Goal: Task Accomplishment & Management: Manage account settings

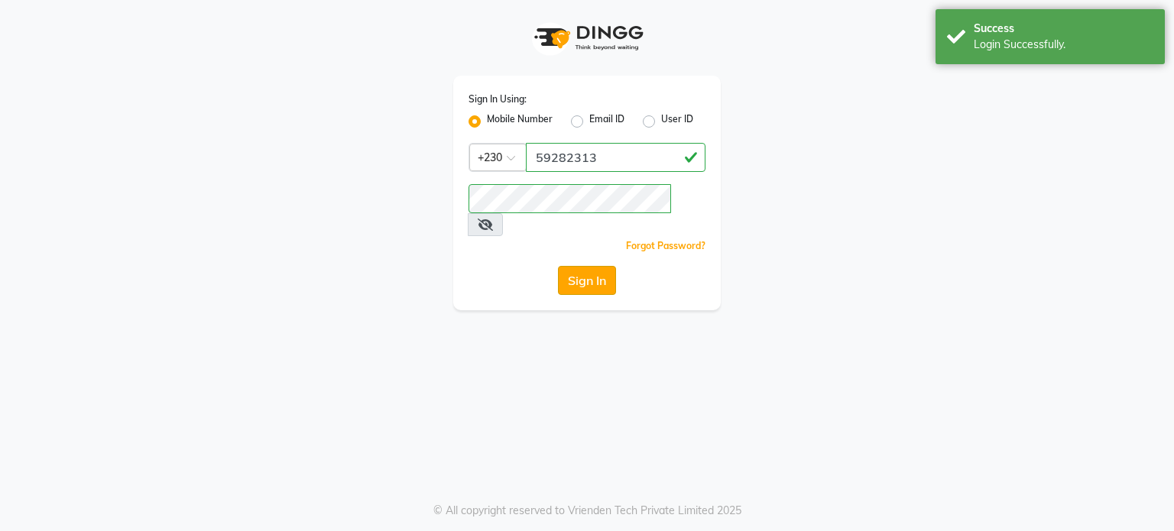
click at [590, 266] on button "Sign In" at bounding box center [587, 280] width 58 height 29
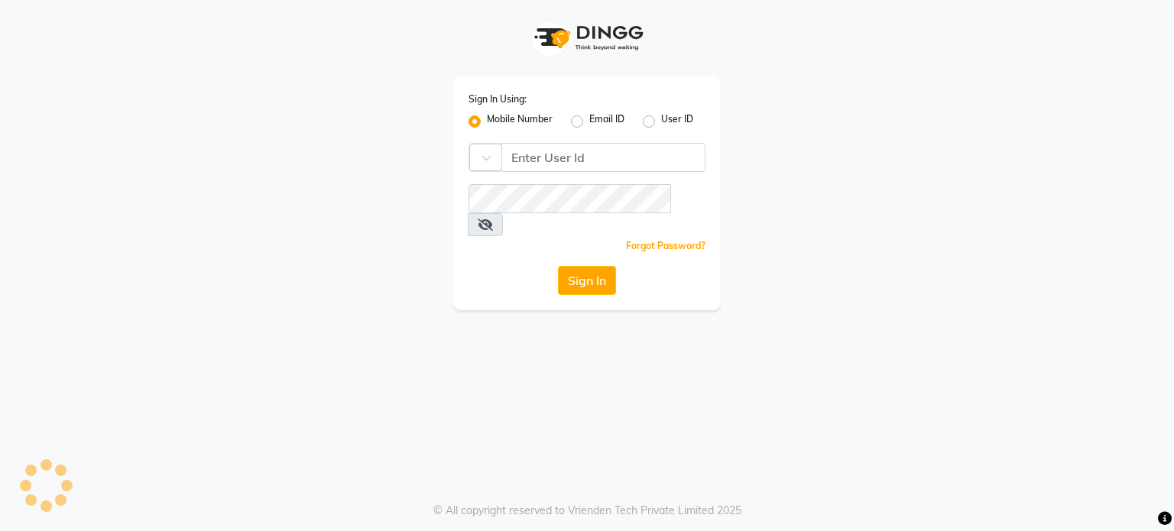
click at [1012, 45] on div "Failed Error occurred Success Login Successfully." at bounding box center [1049, 39] width 229 height 60
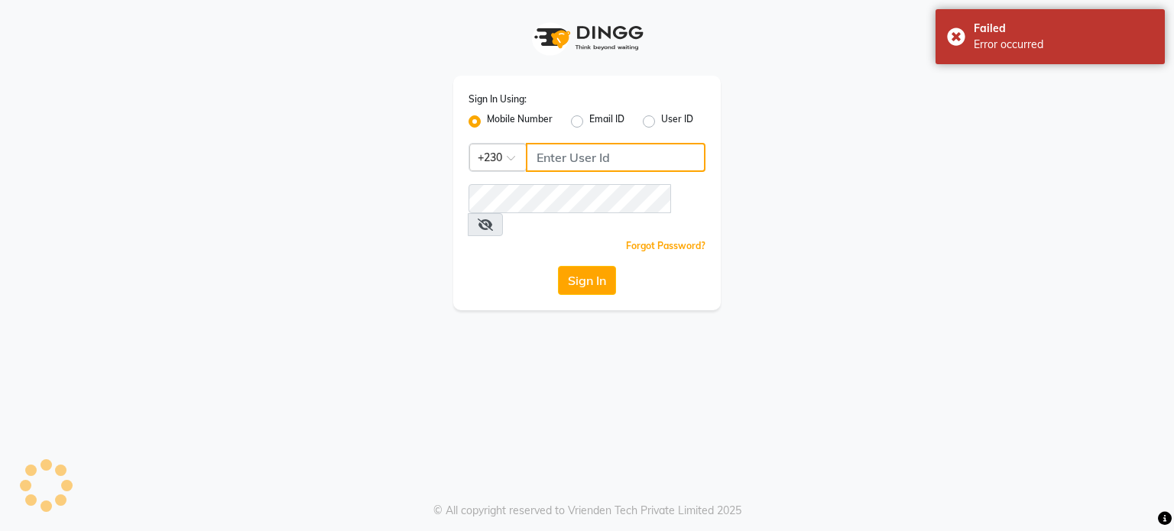
type input "59282313"
click at [960, 37] on div "Failed Error occurred" at bounding box center [1049, 36] width 229 height 55
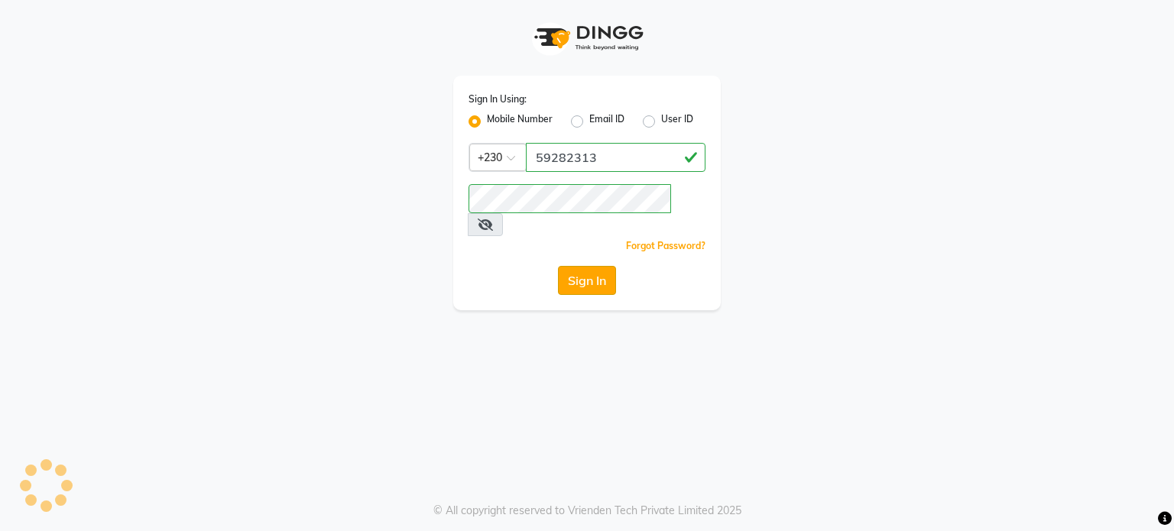
click at [563, 266] on button "Sign In" at bounding box center [587, 280] width 58 height 29
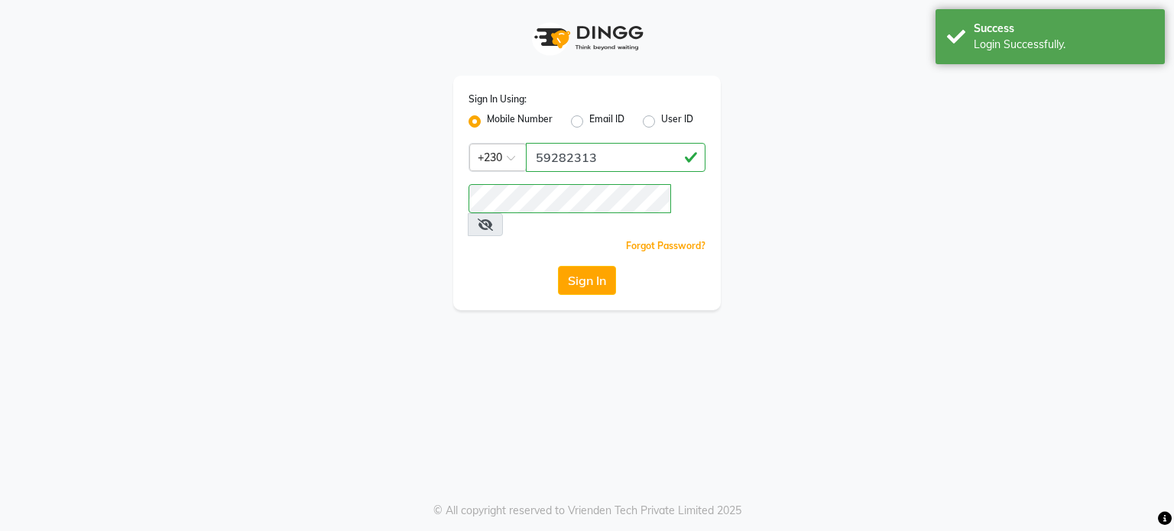
click at [493, 219] on icon at bounding box center [485, 225] width 15 height 12
click at [1017, 51] on div "Login Successfully." at bounding box center [1063, 45] width 180 height 16
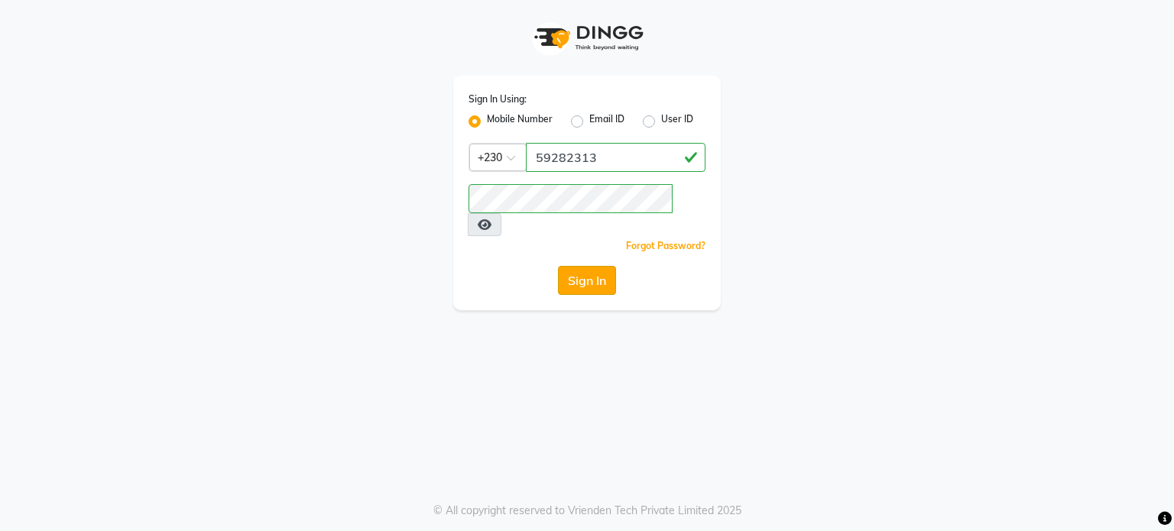
click at [601, 266] on button "Sign In" at bounding box center [587, 280] width 58 height 29
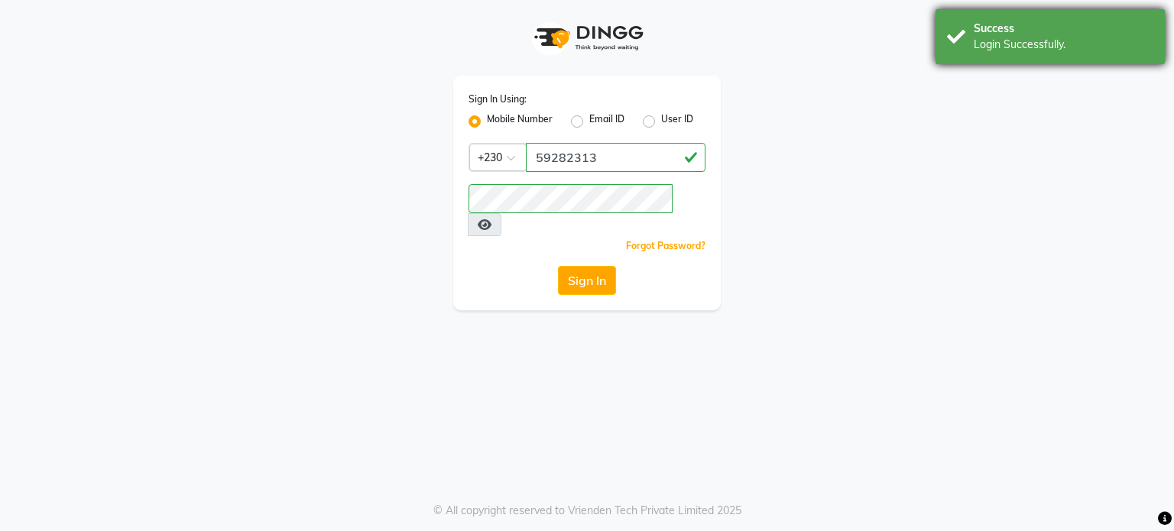
click at [1002, 50] on div "Login Successfully." at bounding box center [1063, 45] width 180 height 16
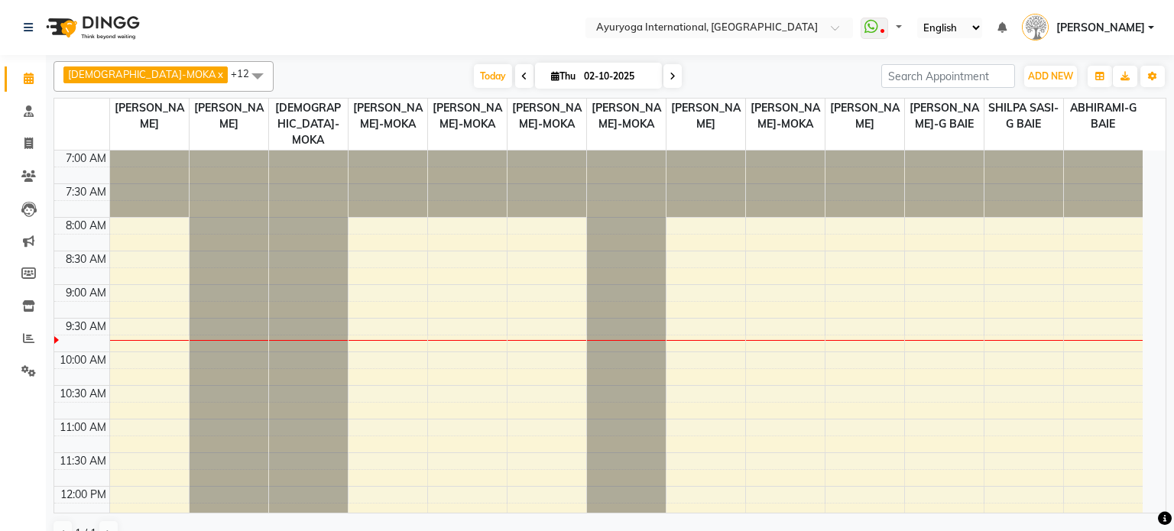
select select "en"
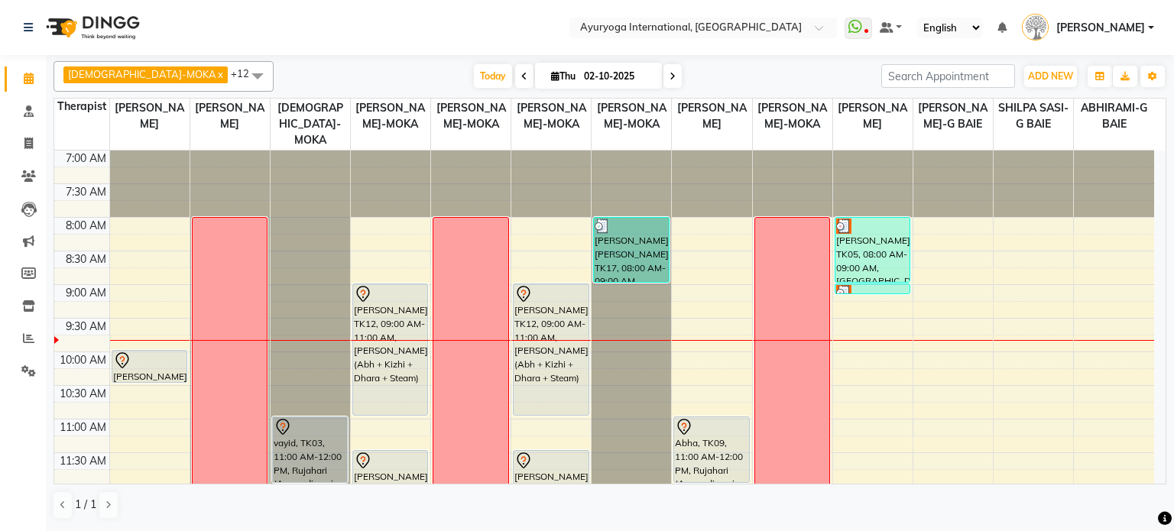
scroll to position [293, 0]
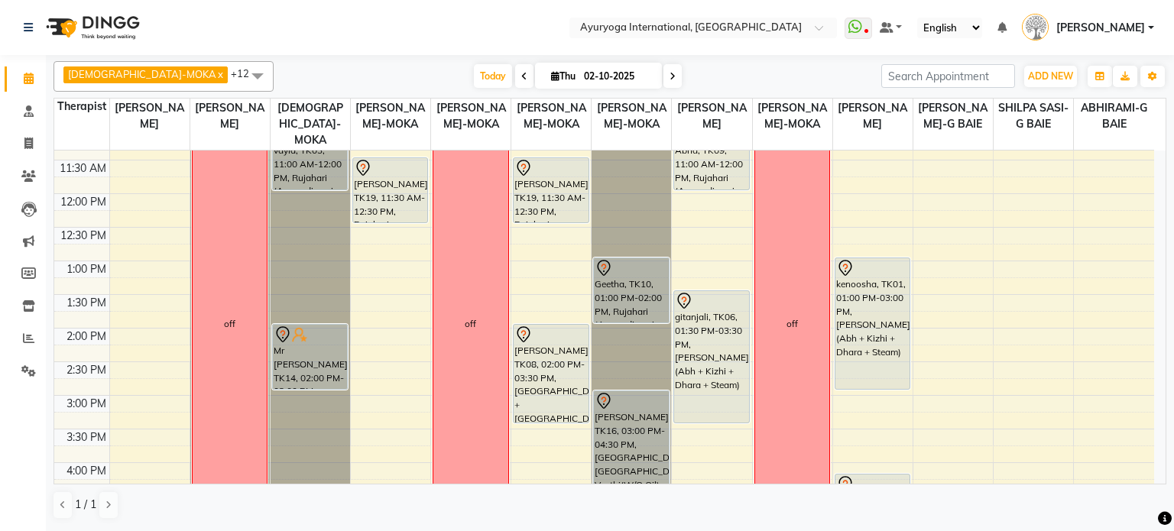
click at [547, 80] on span "Thu" at bounding box center [563, 75] width 32 height 11
select select "10"
select select "2025"
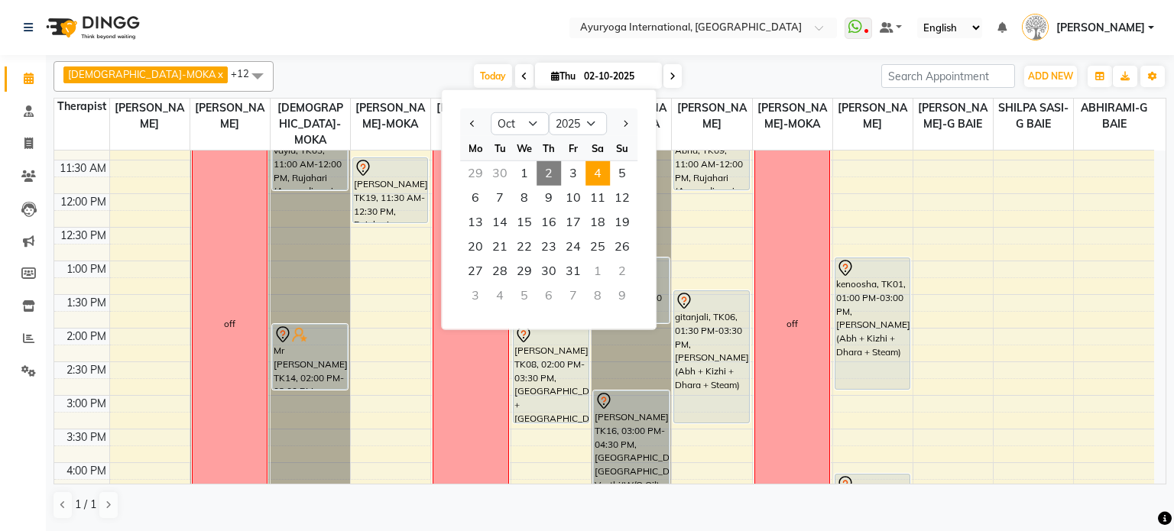
click at [598, 173] on span "4" at bounding box center [597, 173] width 24 height 24
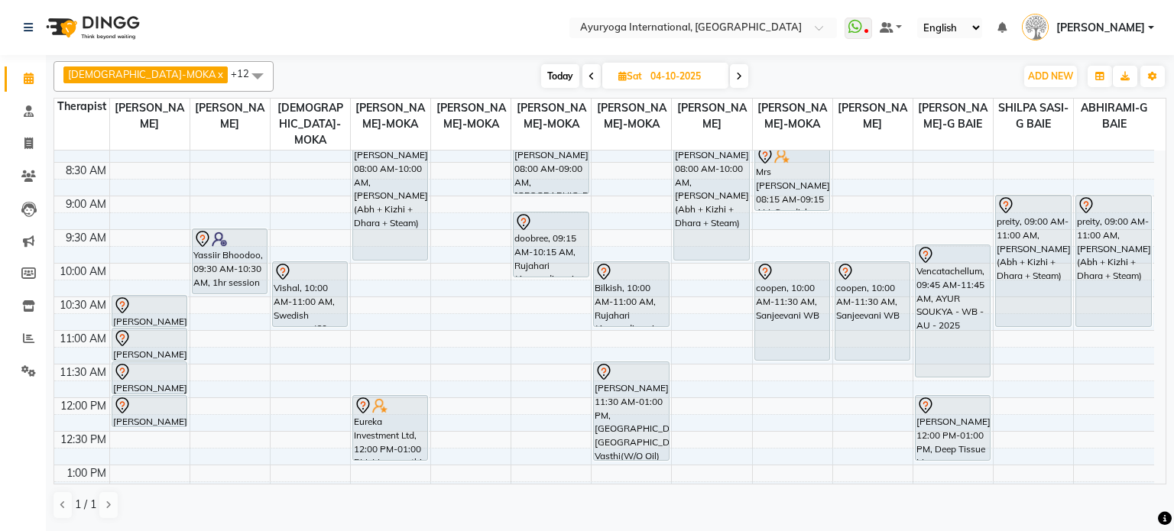
scroll to position [63, 0]
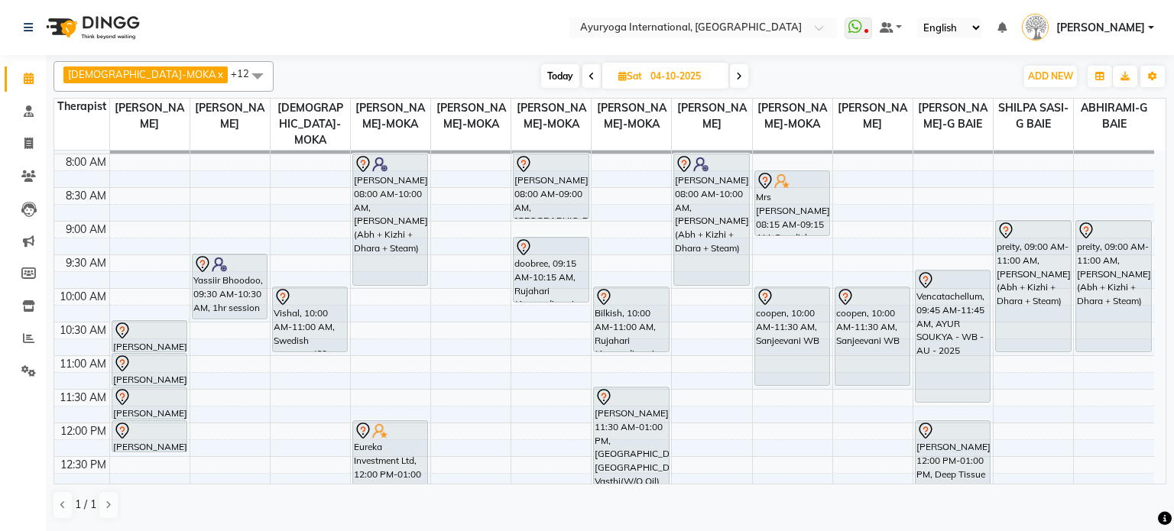
click at [730, 66] on span at bounding box center [739, 76] width 18 height 24
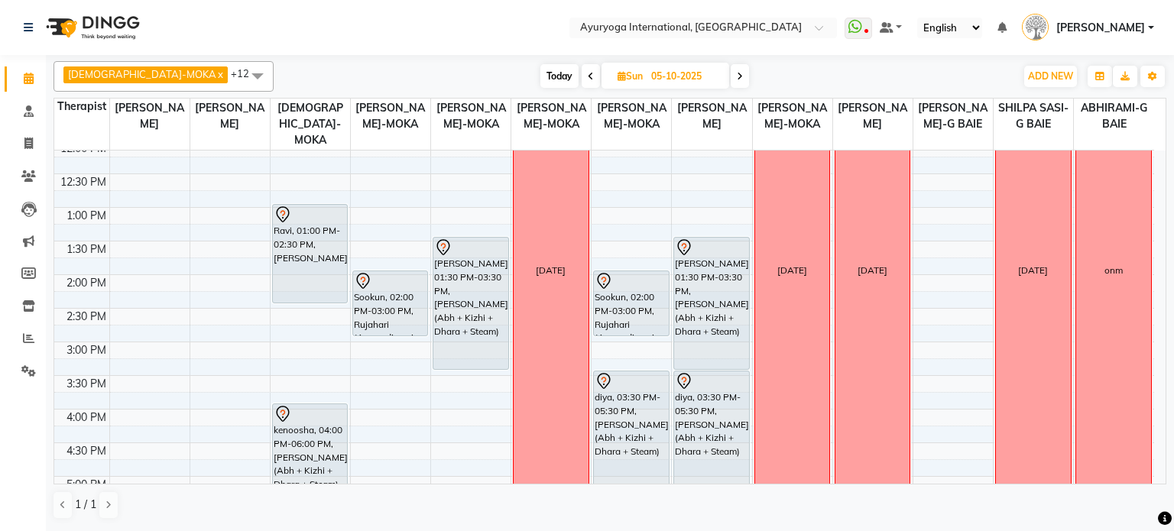
scroll to position [458, 0]
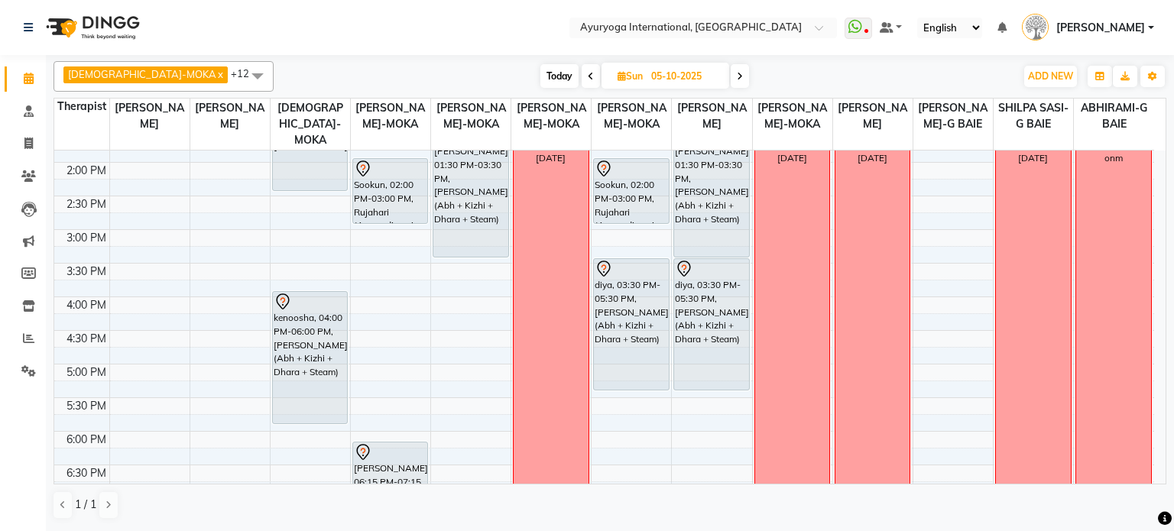
click at [479, 65] on div "Today Sun 05-10-2025" at bounding box center [644, 76] width 726 height 23
click at [171, 416] on div "7:00 AM 7:30 AM 8:00 AM 8:30 AM 9:00 AM 9:30 AM 10:00 AM 10:30 AM 11:00 AM 11:3…" at bounding box center [604, 162] width 1100 height 941
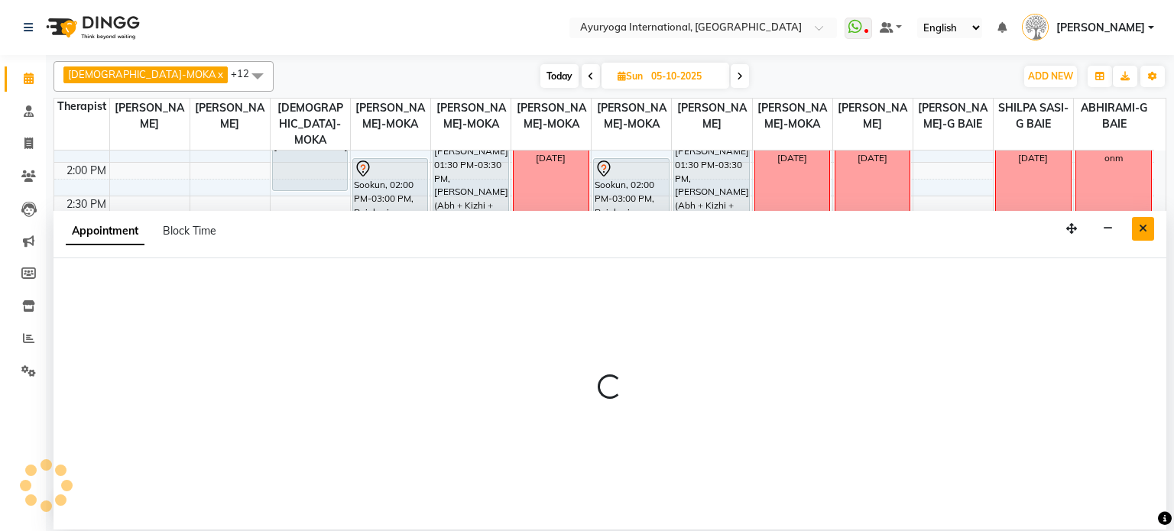
click at [1149, 223] on button "Close" at bounding box center [1143, 229] width 22 height 24
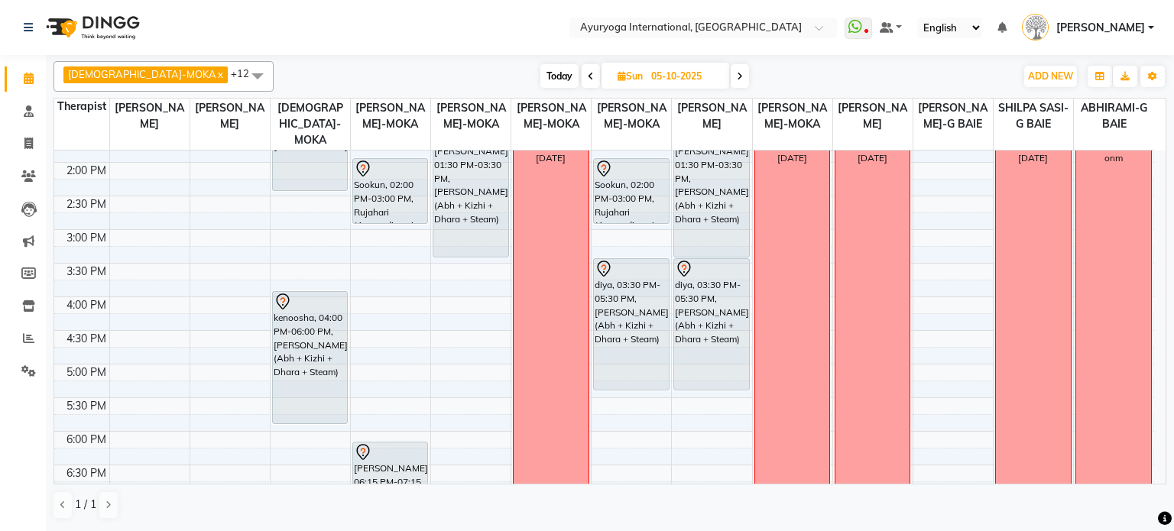
click at [1146, 225] on div "onm" at bounding box center [1113, 157] width 75 height 797
click at [1142, 228] on div "onm" at bounding box center [1113, 157] width 75 height 797
click at [1142, 229] on div "onm" at bounding box center [1113, 157] width 75 height 797
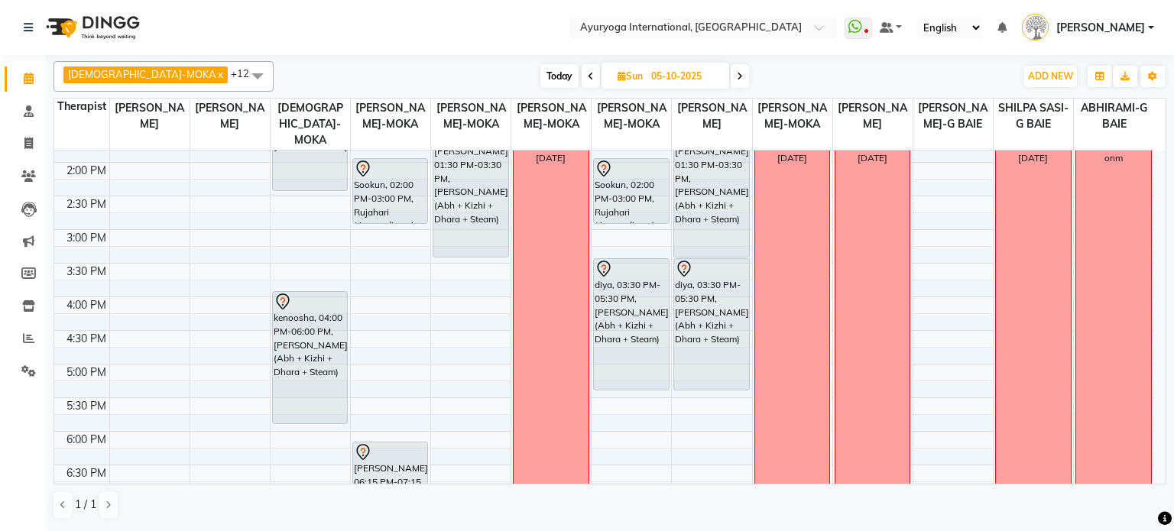
click at [754, 47] on nav "Select Location × Ayuryoga International, [GEOGRAPHIC_DATA] Rd WhatsApp Status …" at bounding box center [587, 27] width 1174 height 55
click at [540, 69] on span "Today" at bounding box center [559, 76] width 38 height 24
type input "02-10-2025"
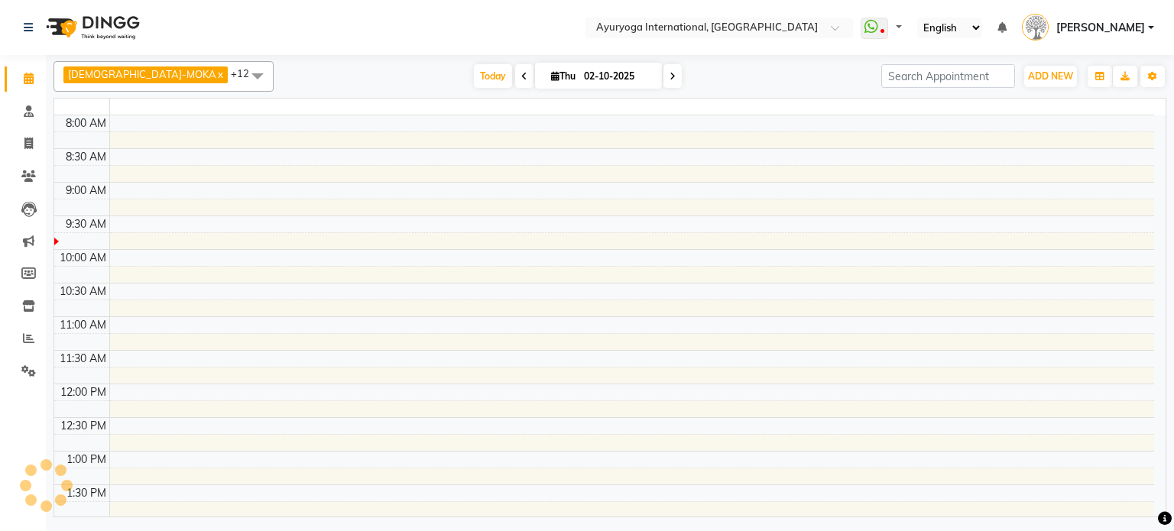
select select "en"
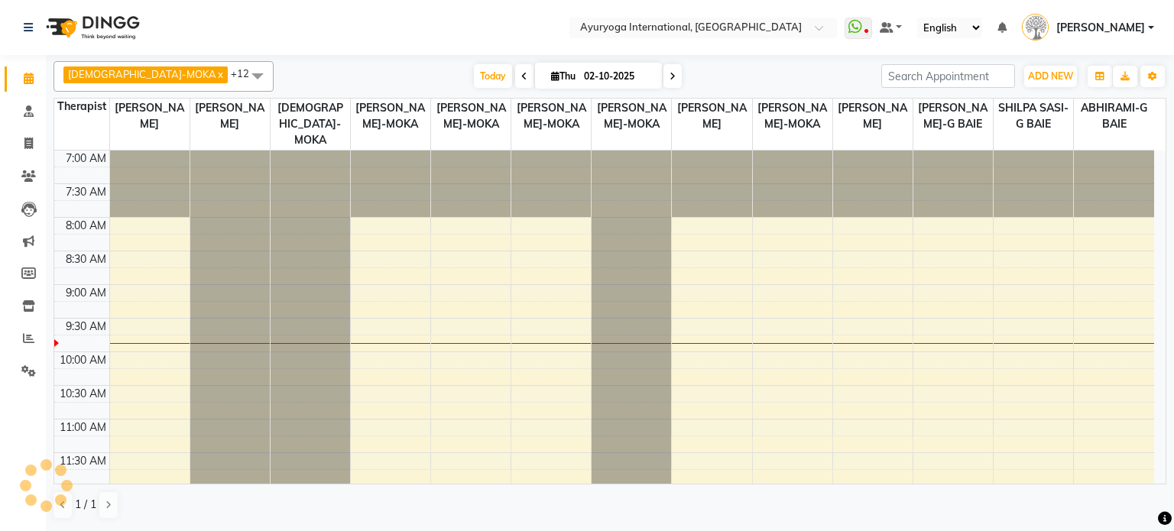
scroll to position [229, 0]
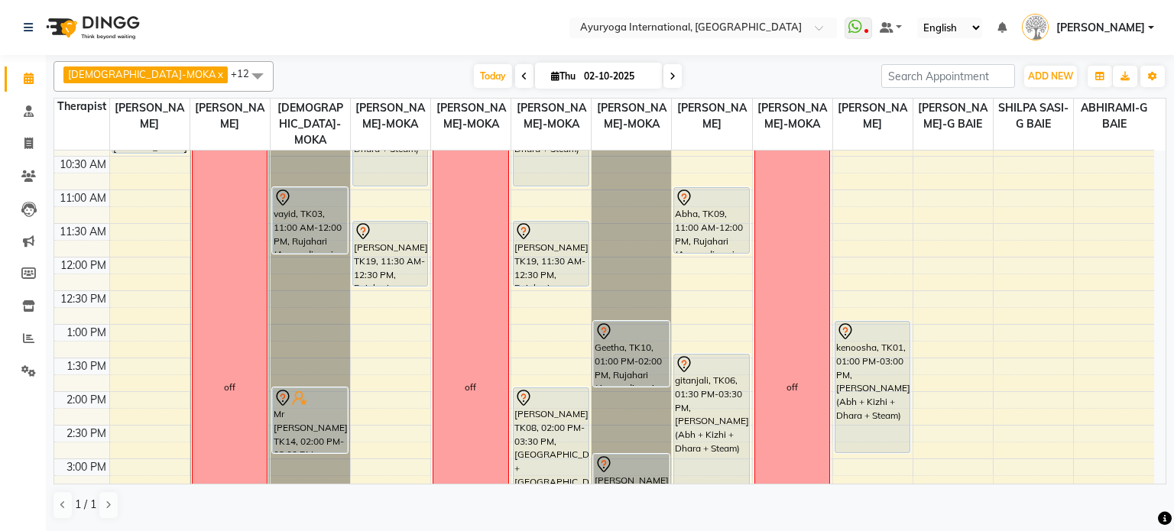
click at [547, 76] on span "Thu" at bounding box center [563, 75] width 32 height 11
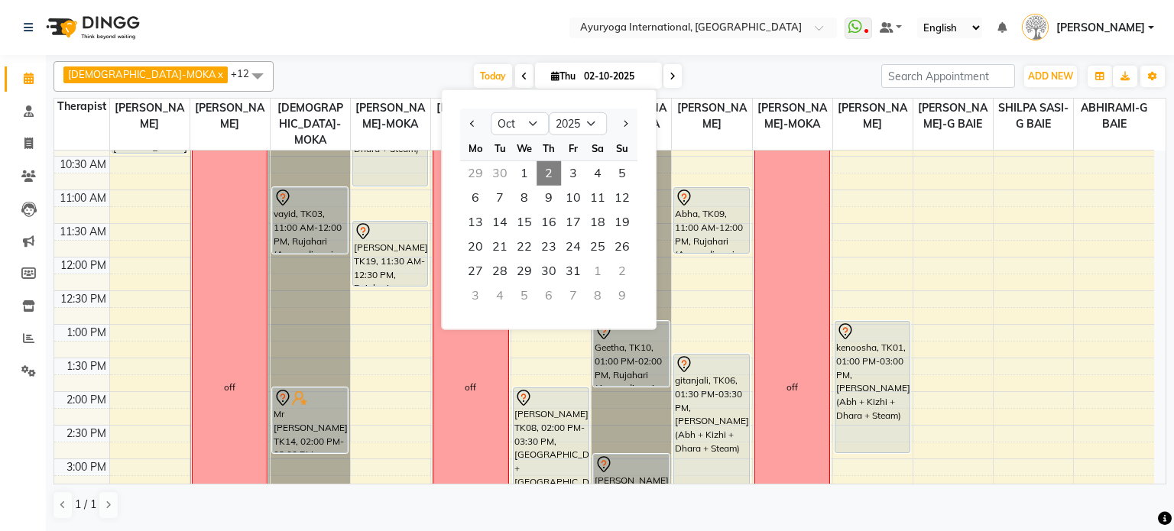
scroll to position [598, 0]
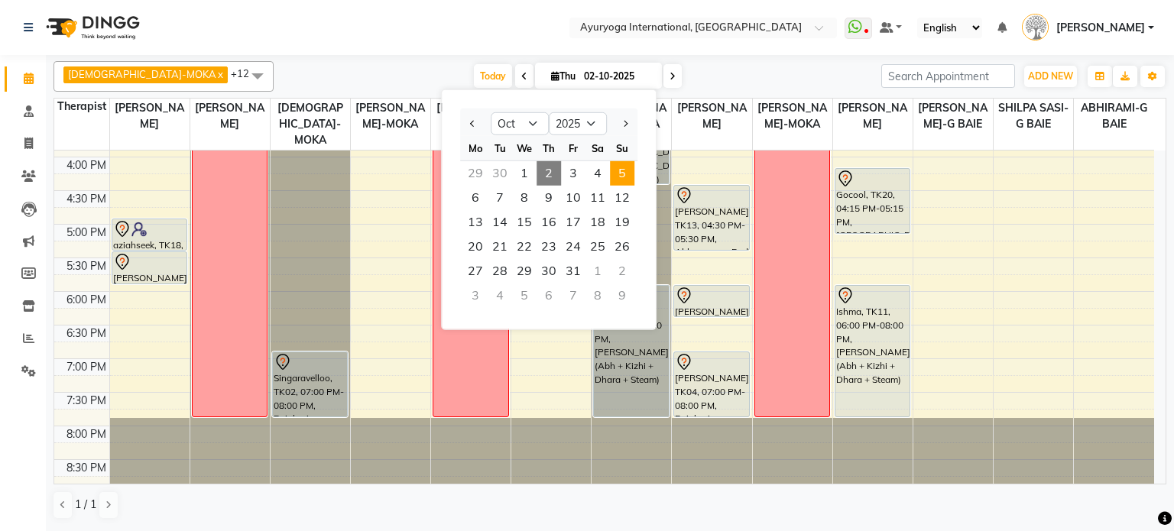
click at [617, 166] on span "5" at bounding box center [622, 173] width 24 height 24
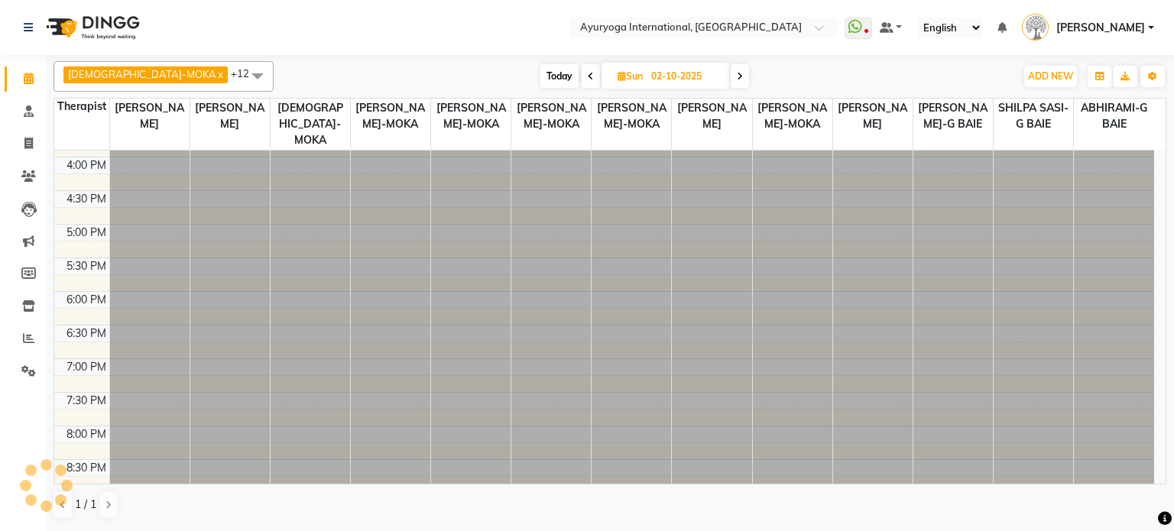
type input "05-10-2025"
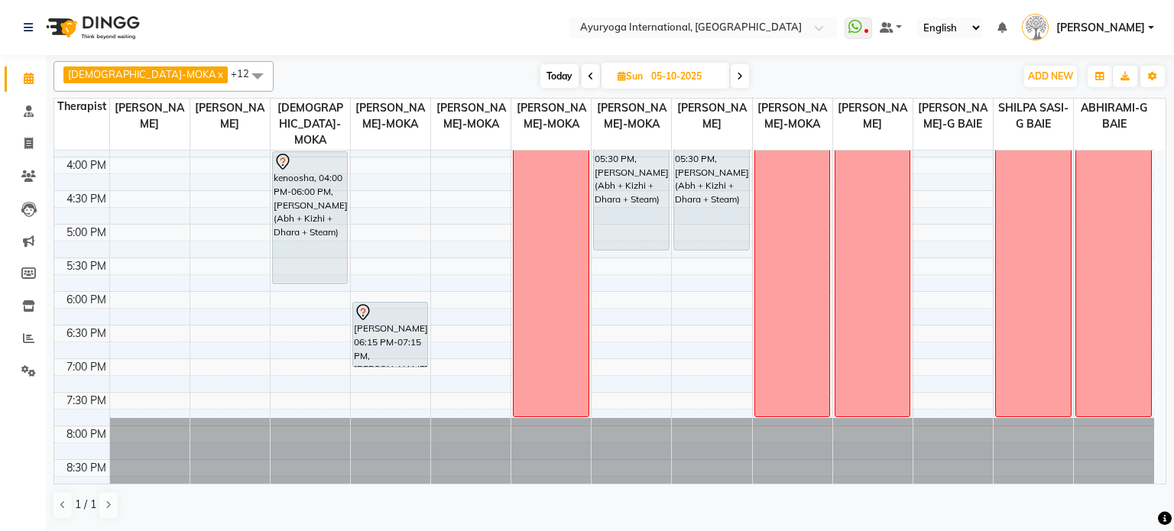
click at [487, 271] on div "7:00 AM 7:30 AM 8:00 AM 8:30 AM 9:00 AM 9:30 AM 10:00 AM 10:30 AM 11:00 AM 11:3…" at bounding box center [604, 22] width 1100 height 941
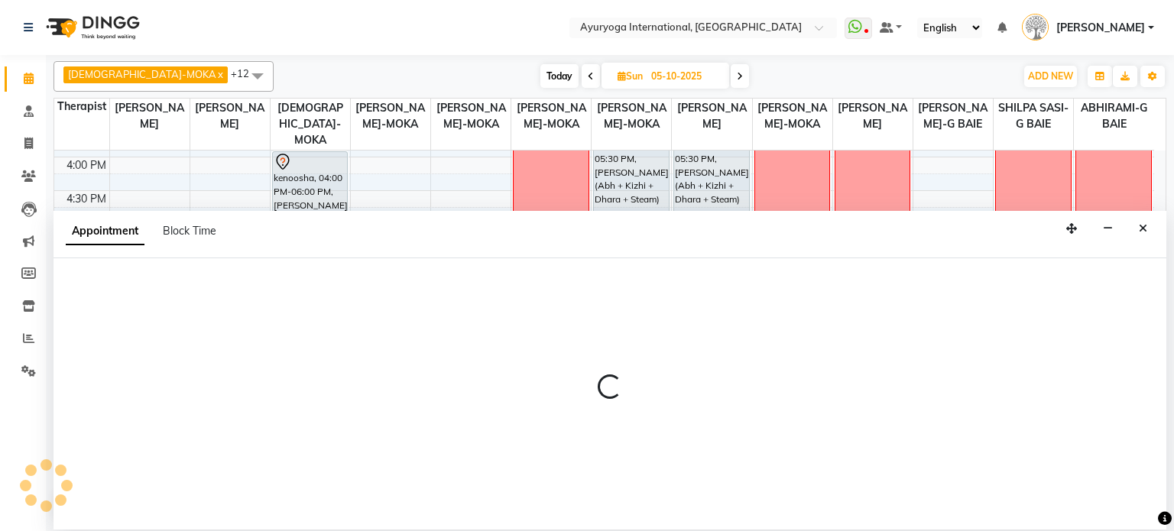
select select "77770"
select select "tentative"
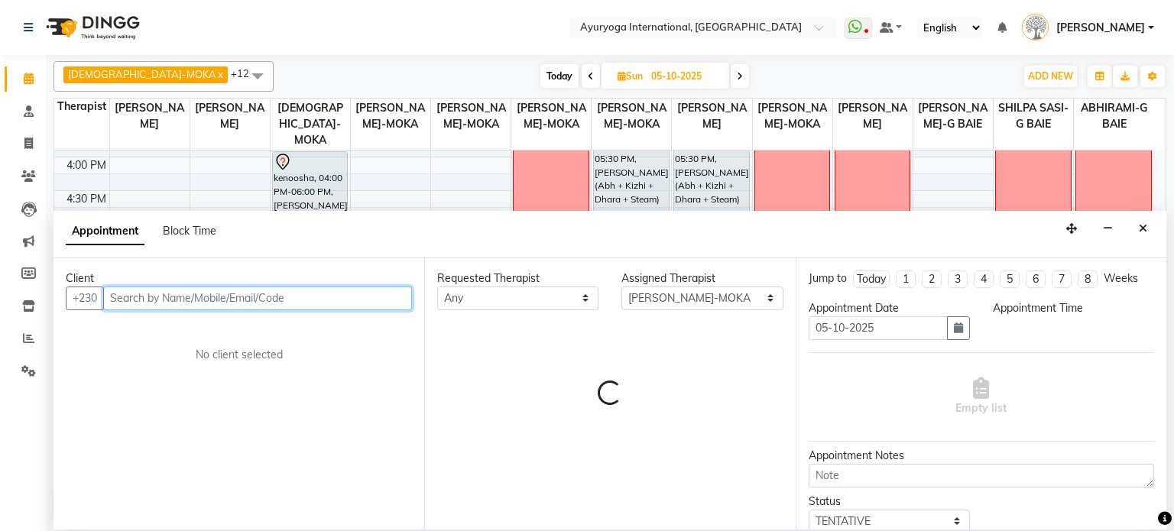
select select "1065"
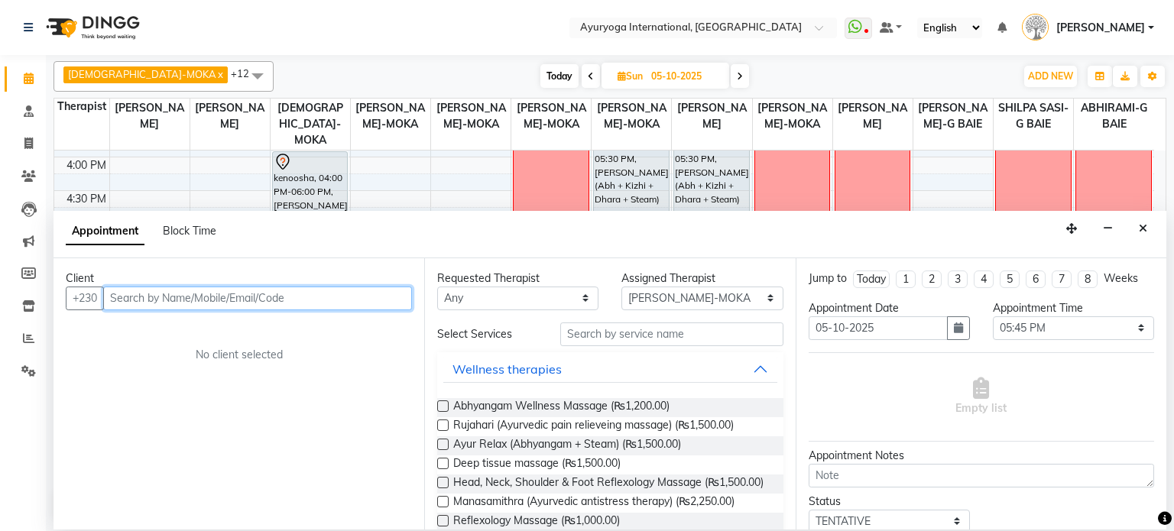
click at [245, 295] on input "text" at bounding box center [257, 299] width 309 height 24
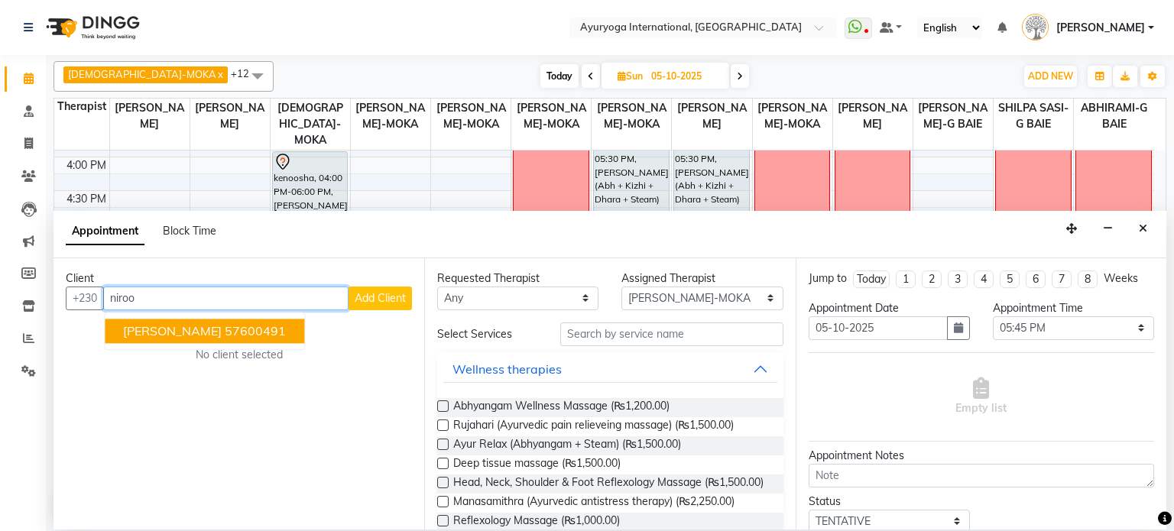
drag, startPoint x: 210, startPoint y: 337, endPoint x: 366, endPoint y: 329, distance: 156.1
click at [225, 337] on ngb-highlight "57600491" at bounding box center [255, 330] width 61 height 15
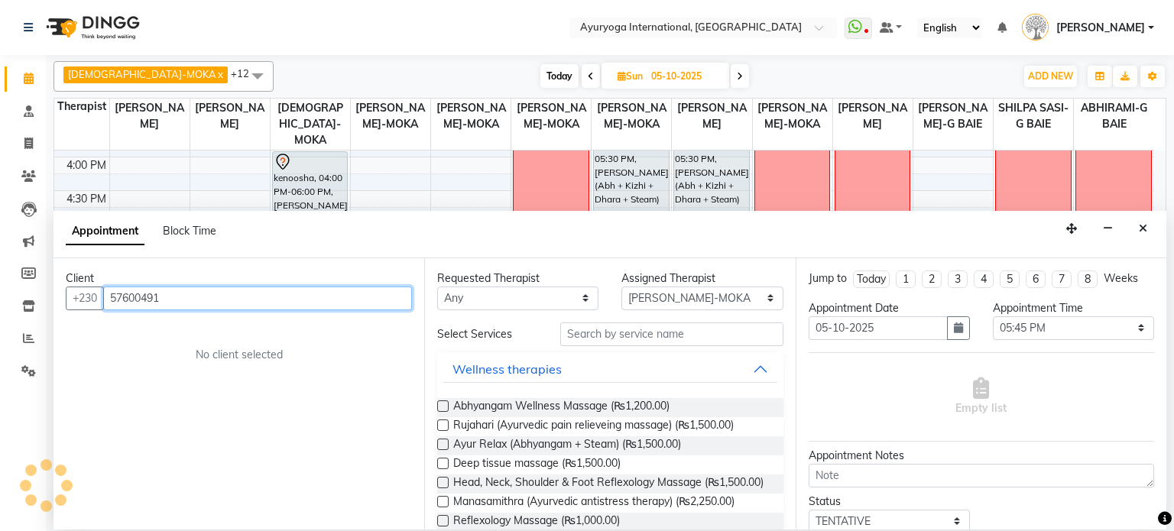
type input "57600491"
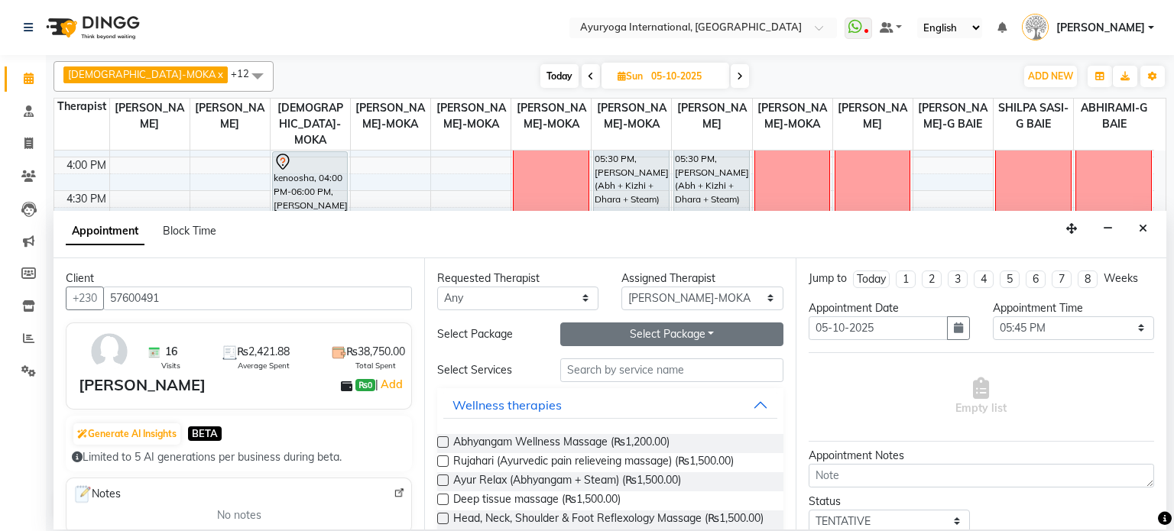
click at [620, 330] on button "Select Package Toggle Dropdown" at bounding box center [671, 334] width 223 height 24
click at [478, 479] on span "Ayur Relax (Abhyangam + Steam) (₨1,500.00)" at bounding box center [567, 481] width 228 height 19
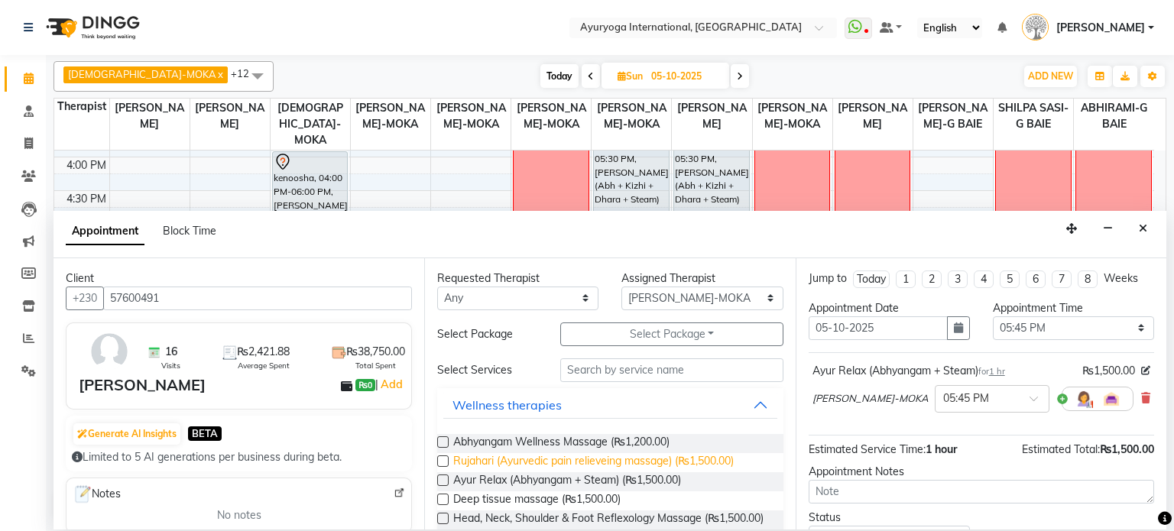
drag, startPoint x: 480, startPoint y: 475, endPoint x: 623, endPoint y: 463, distance: 144.2
click at [480, 475] on span "Ayur Relax (Abhyangam + Steam) (₨1,500.00)" at bounding box center [567, 481] width 228 height 19
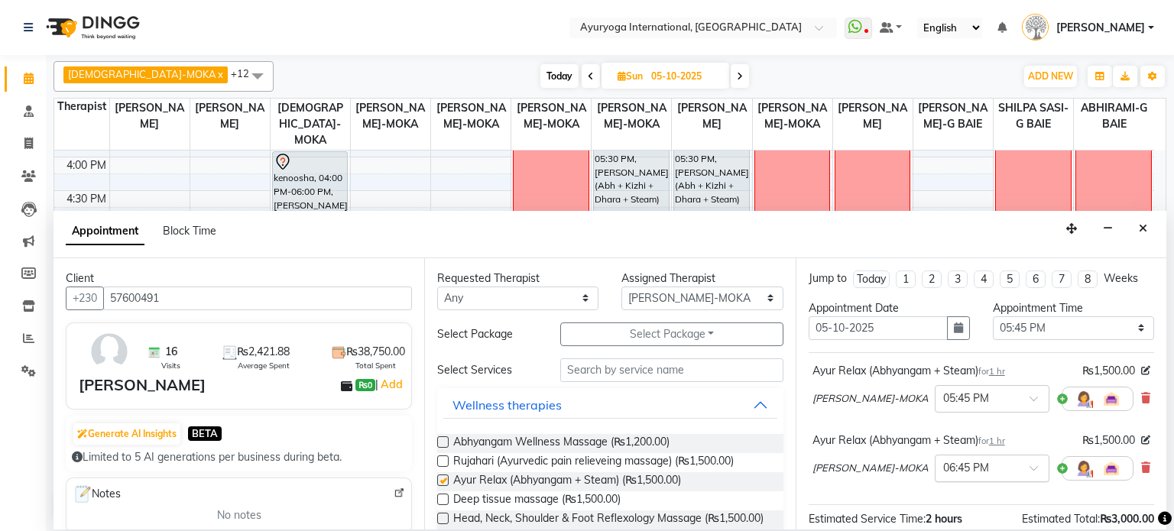
checkbox input "false"
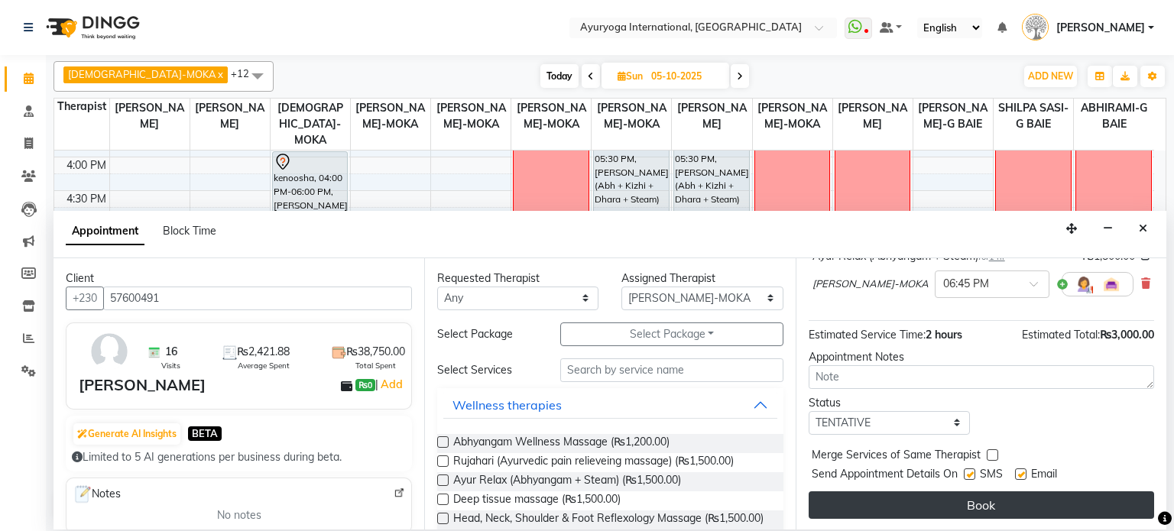
click at [960, 493] on button "Book" at bounding box center [980, 505] width 345 height 28
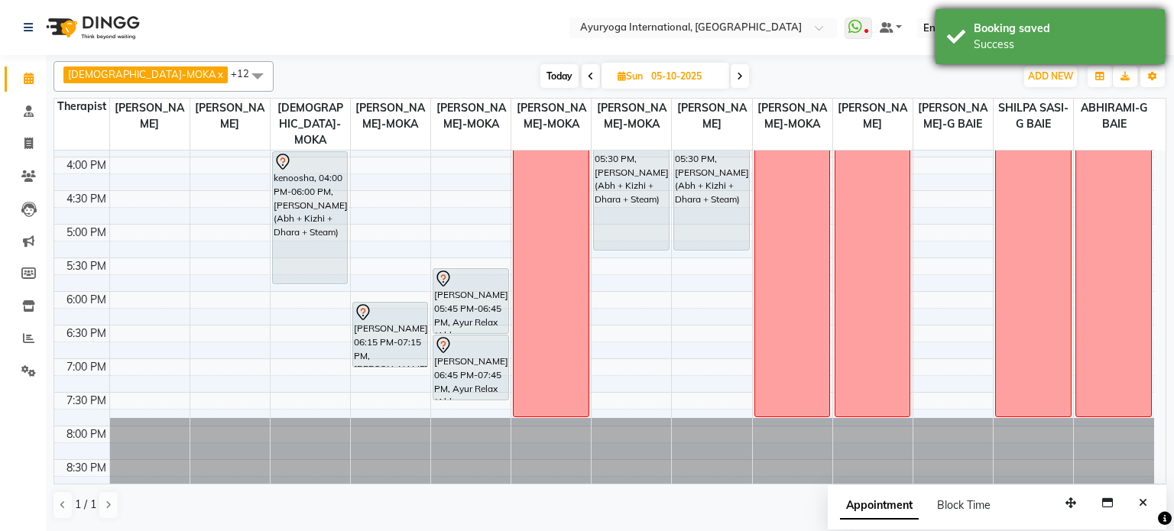
click at [996, 33] on div "Booking saved" at bounding box center [1063, 29] width 180 height 16
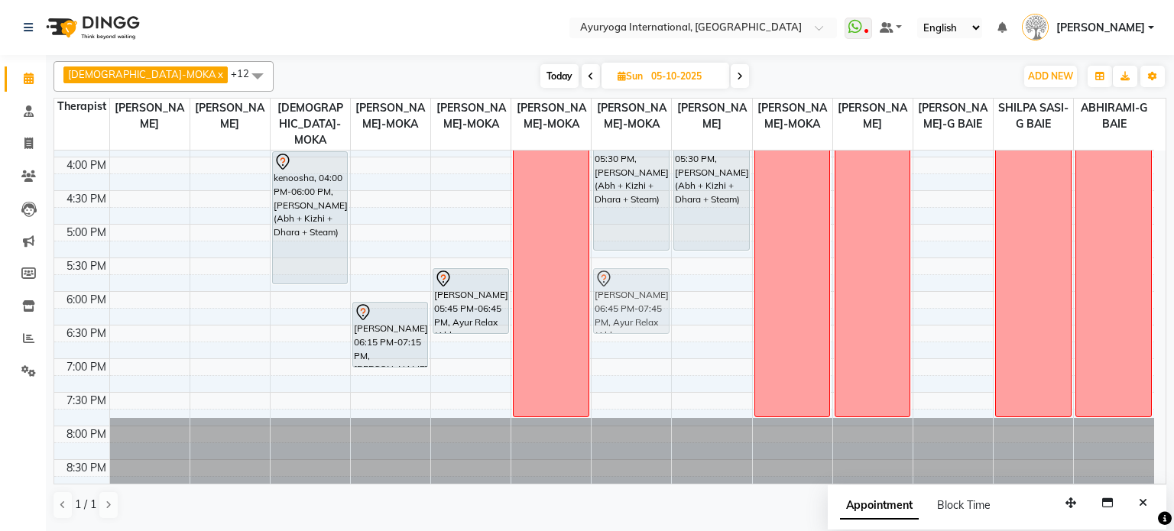
drag, startPoint x: 461, startPoint y: 360, endPoint x: 609, endPoint y: 323, distance: 152.7
click at [634, 292] on tr "Dr Jha, 09:30 AM-10:00 AM, Consultation with Dr.Adarsh at Moka Mrs Lutchman, 08…" at bounding box center [604, 22] width 1100 height 941
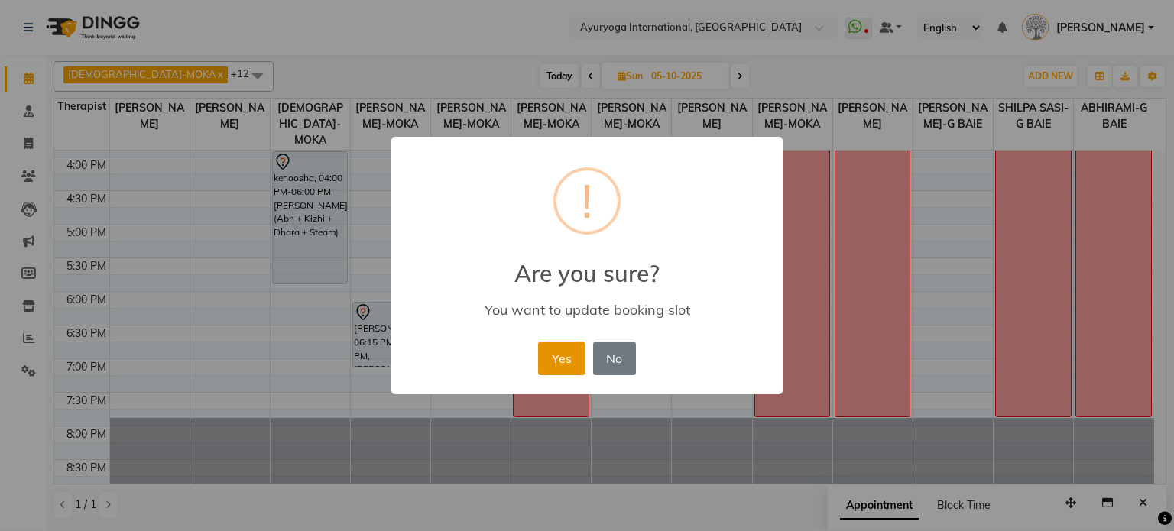
click at [562, 358] on button "Yes" at bounding box center [561, 359] width 47 height 34
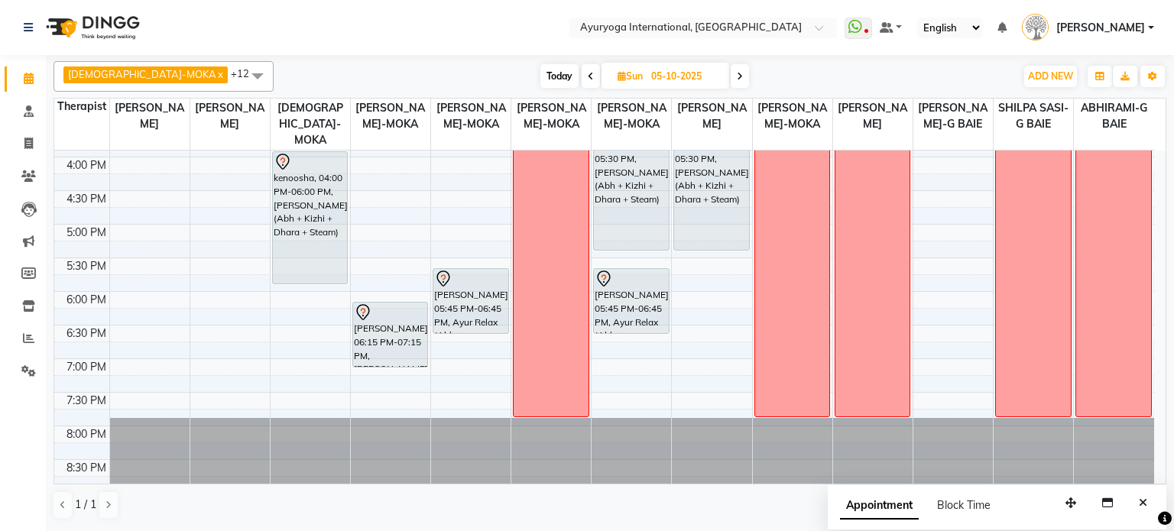
click at [540, 66] on span "Today" at bounding box center [559, 76] width 38 height 24
type input "02-10-2025"
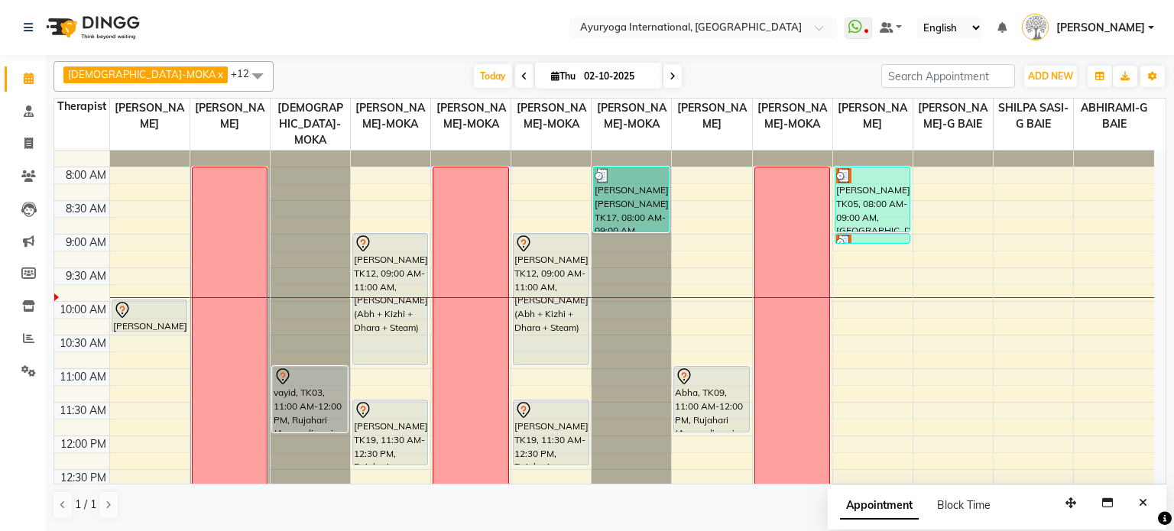
scroll to position [49, 0]
click at [1051, 5] on nav "Select Location × Ayuryoga International, [GEOGRAPHIC_DATA] Rd WhatsApp Status …" at bounding box center [587, 27] width 1174 height 55
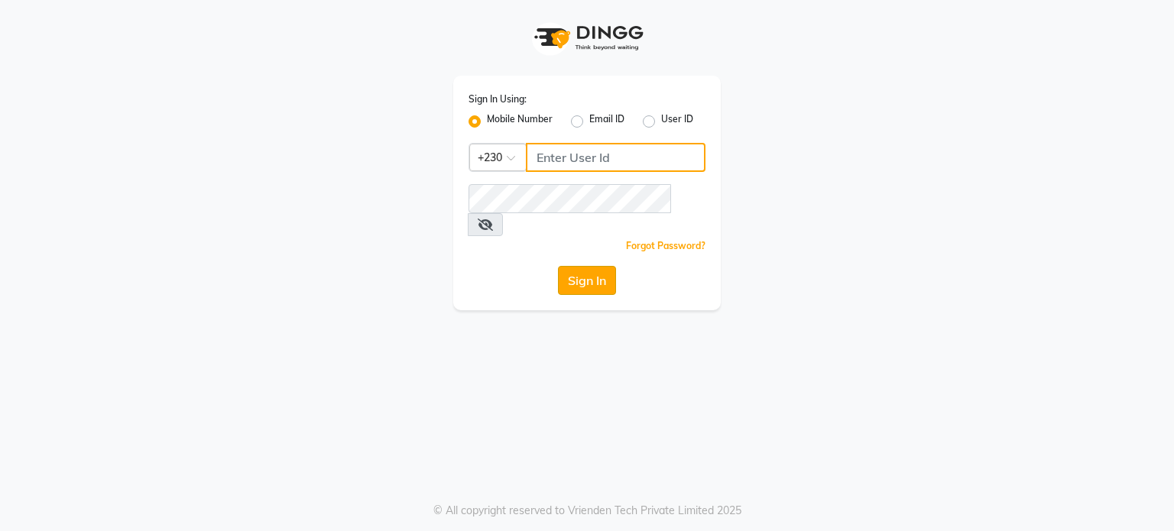
type input "59282313"
click at [585, 266] on button "Sign In" at bounding box center [587, 280] width 58 height 29
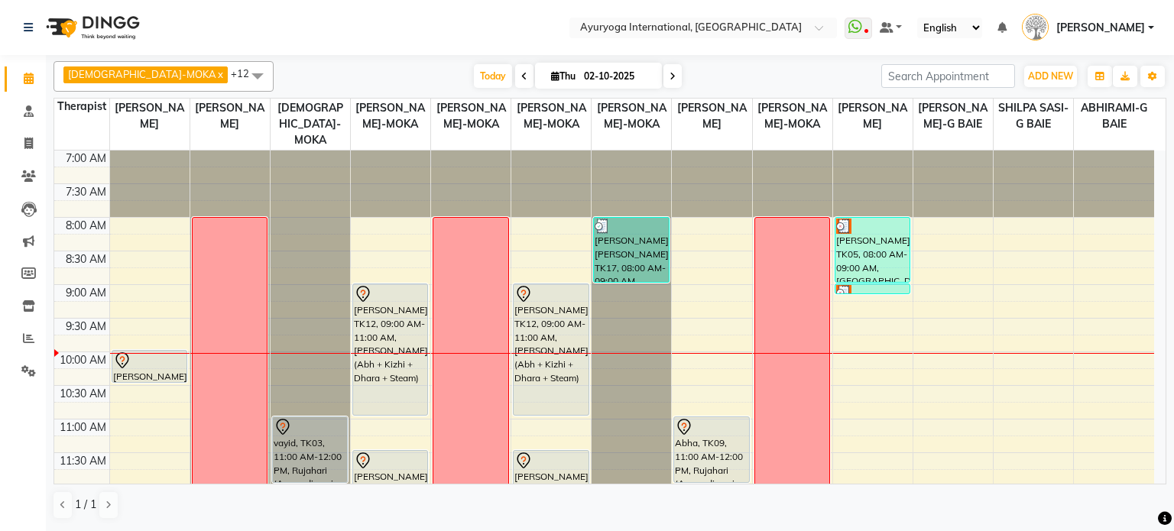
drag, startPoint x: 458, startPoint y: 73, endPoint x: 445, endPoint y: 196, distance: 123.6
click at [474, 74] on span "Today" at bounding box center [493, 76] width 38 height 24
drag, startPoint x: 1122, startPoint y: 46, endPoint x: 1109, endPoint y: 60, distance: 19.0
click at [1122, 46] on nav "Select Location × Ayuryoga International, [GEOGRAPHIC_DATA] Rd WhatsApp Status …" at bounding box center [587, 27] width 1174 height 55
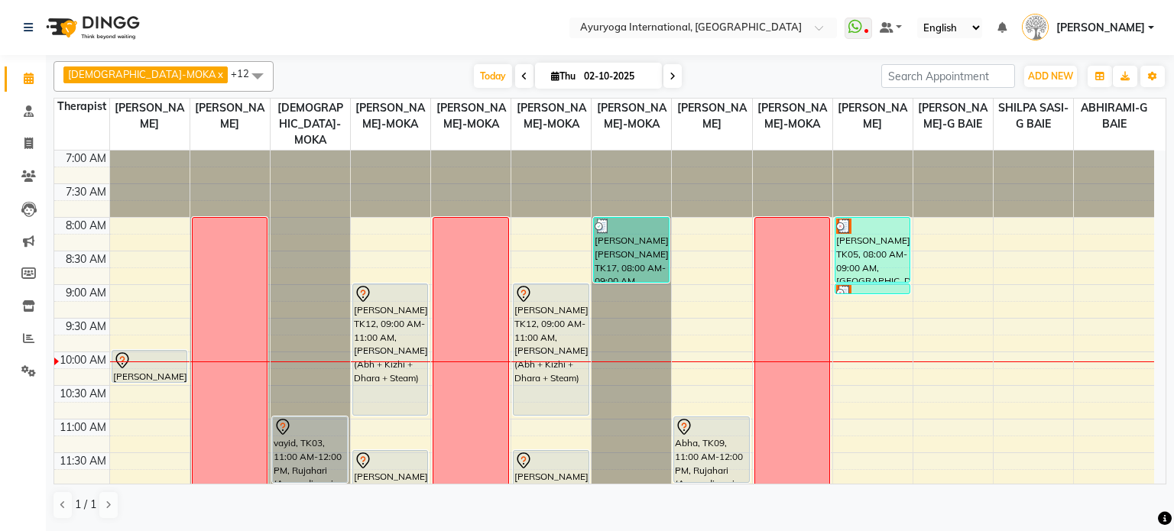
click at [1122, 42] on nav "Select Location × Ayuryoga International, [GEOGRAPHIC_DATA] Rd WhatsApp Status …" at bounding box center [587, 27] width 1174 height 55
click at [1106, 44] on nav "Select Location × Ayuryoga International, [GEOGRAPHIC_DATA] Rd WhatsApp Status …" at bounding box center [587, 27] width 1174 height 55
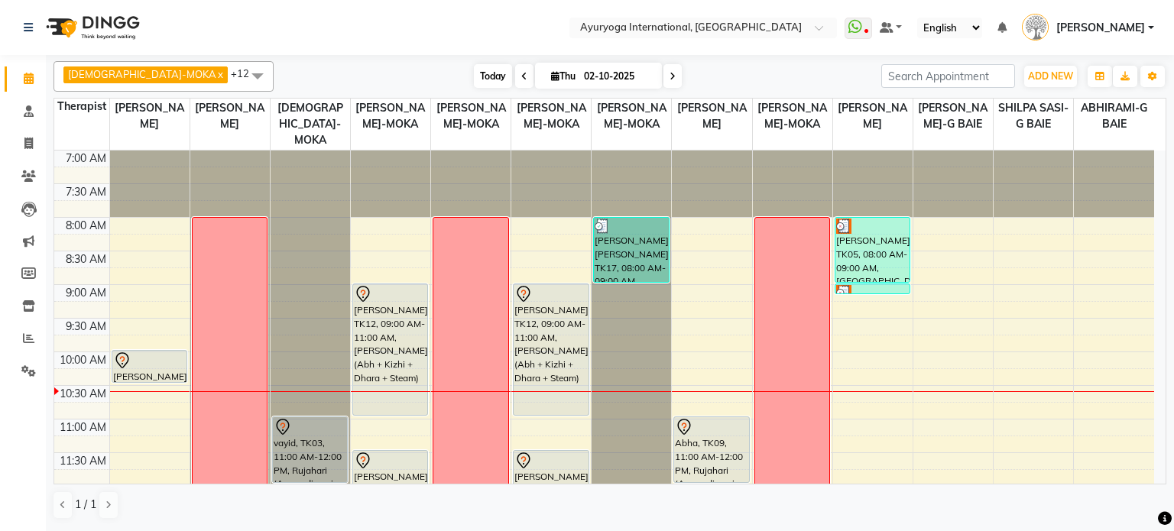
click at [474, 83] on span "Today" at bounding box center [493, 76] width 38 height 24
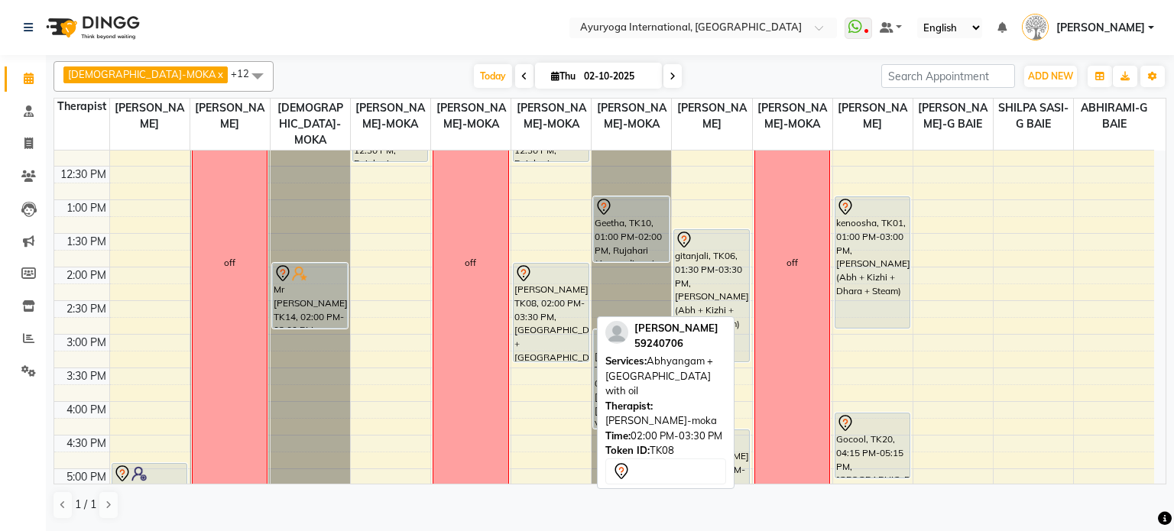
scroll to position [125, 0]
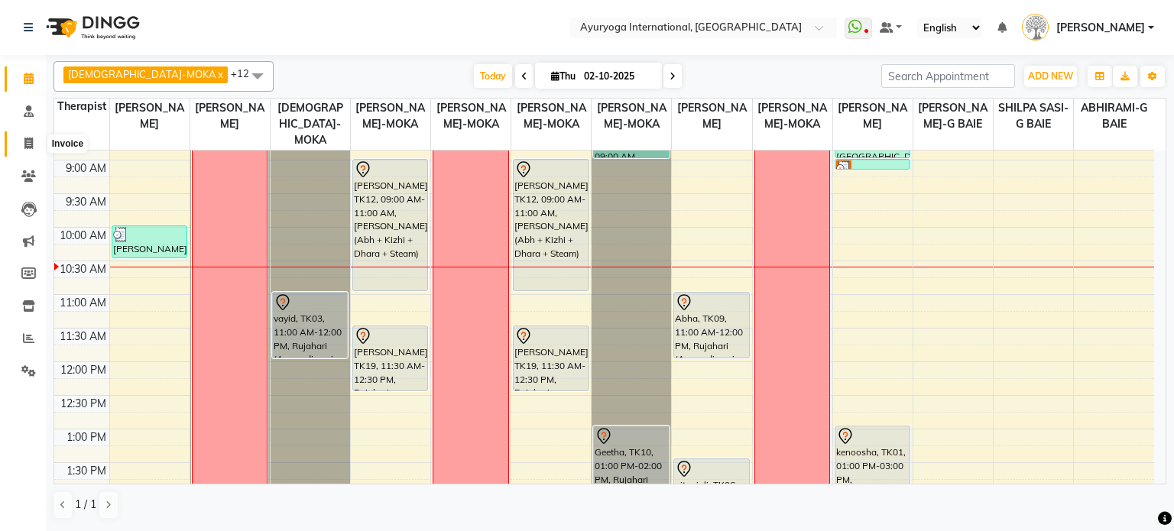
click at [32, 140] on icon at bounding box center [28, 143] width 8 height 11
select select "service"
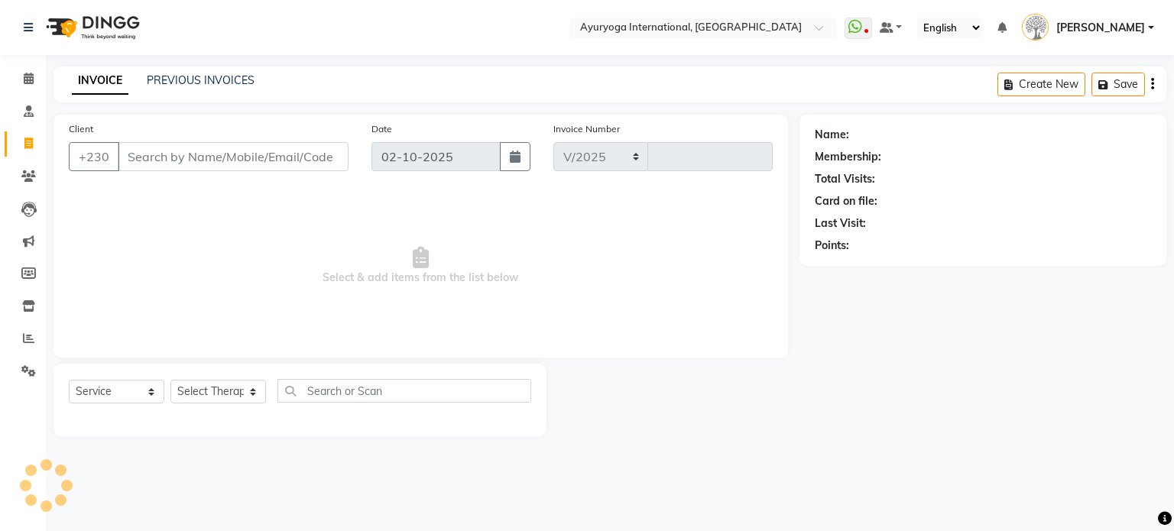
select select "730"
type input "5977"
click at [193, 73] on div "PREVIOUS INVOICES" at bounding box center [201, 81] width 108 height 16
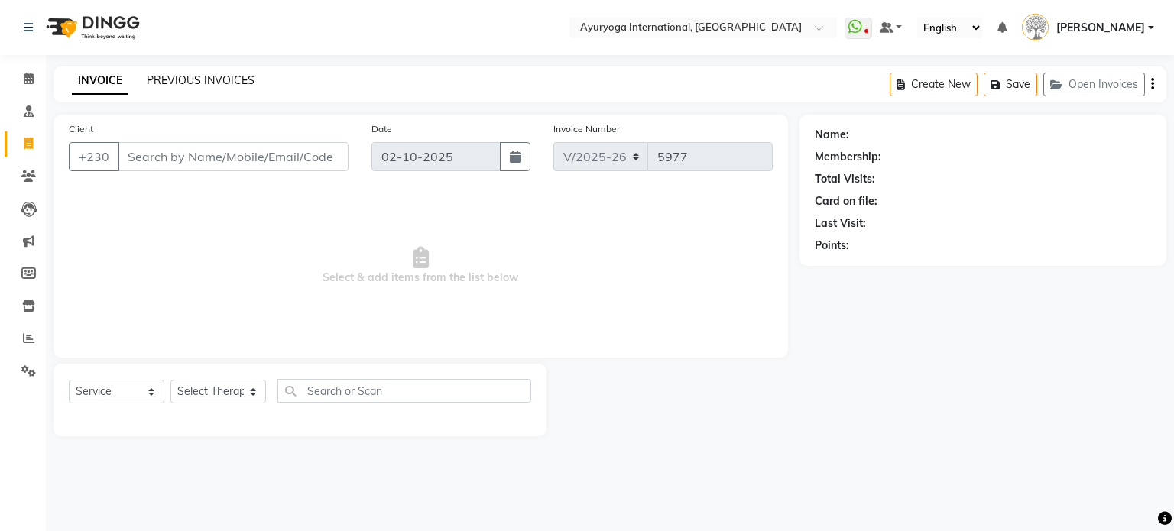
click at [193, 76] on link "PREVIOUS INVOICES" at bounding box center [201, 80] width 108 height 14
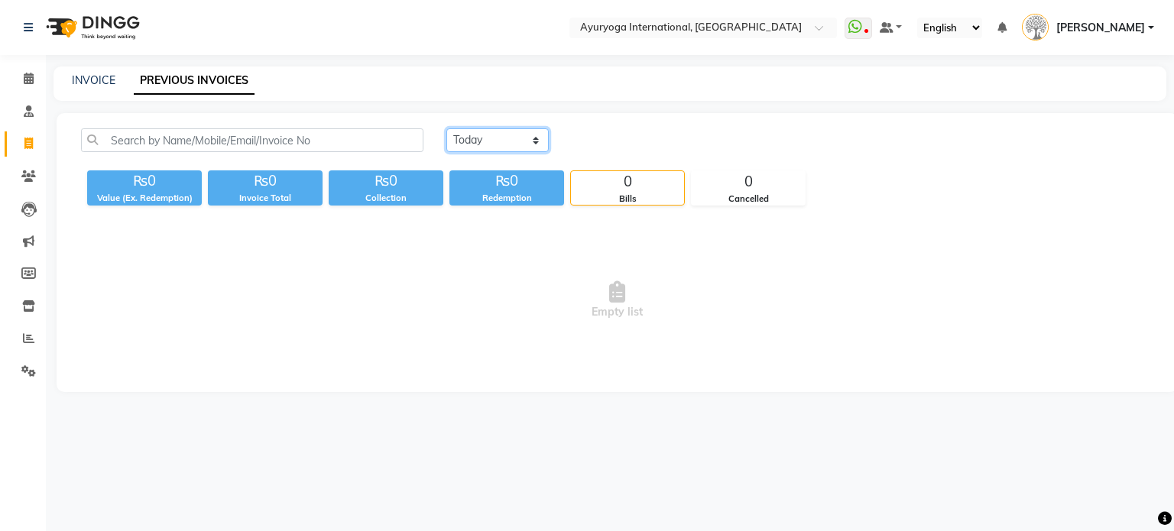
click at [523, 136] on select "[DATE] [DATE] Custom Range" at bounding box center [497, 140] width 102 height 24
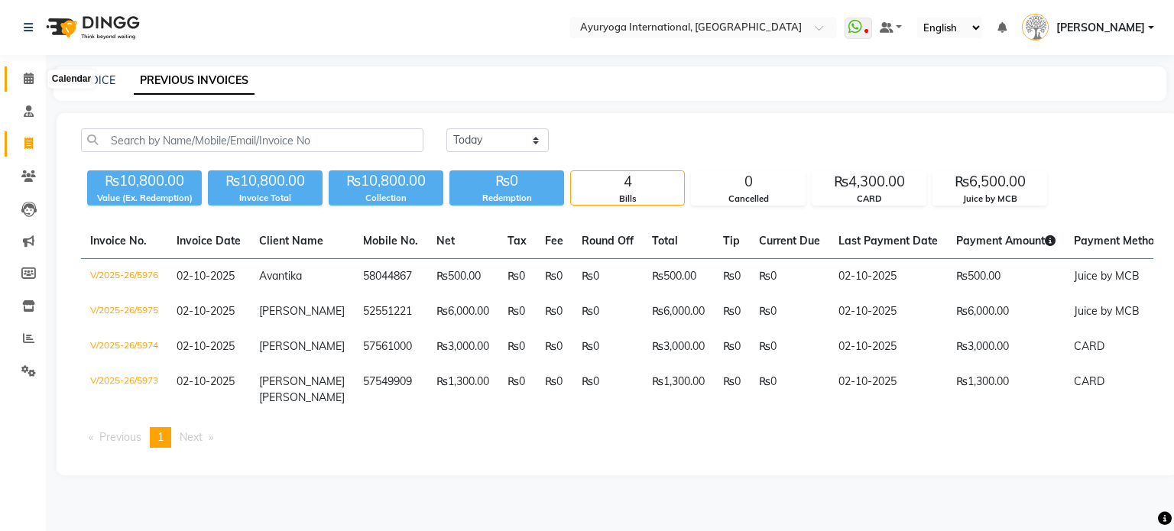
click at [29, 81] on icon at bounding box center [29, 78] width 10 height 11
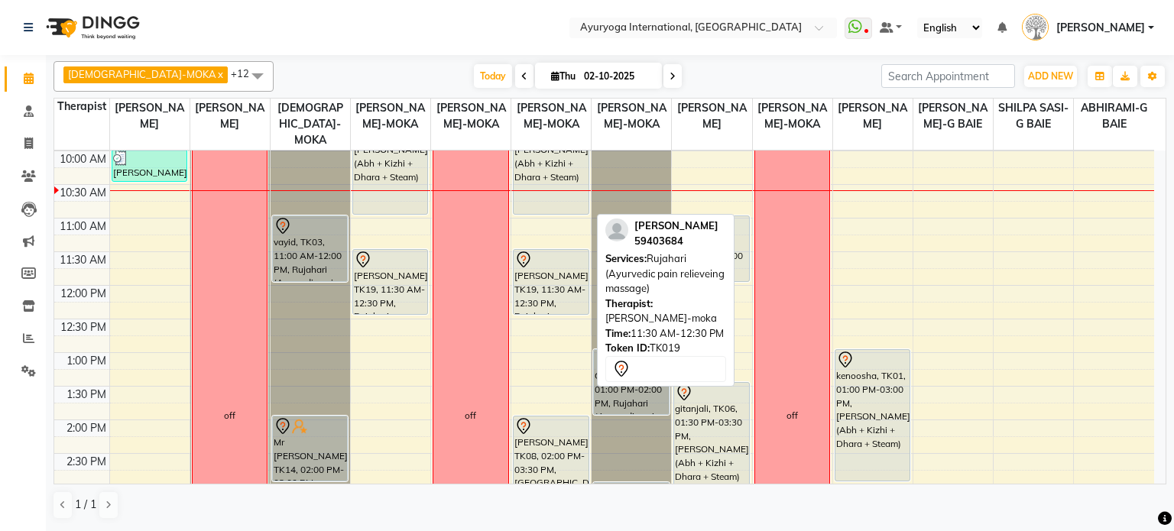
scroll to position [277, 0]
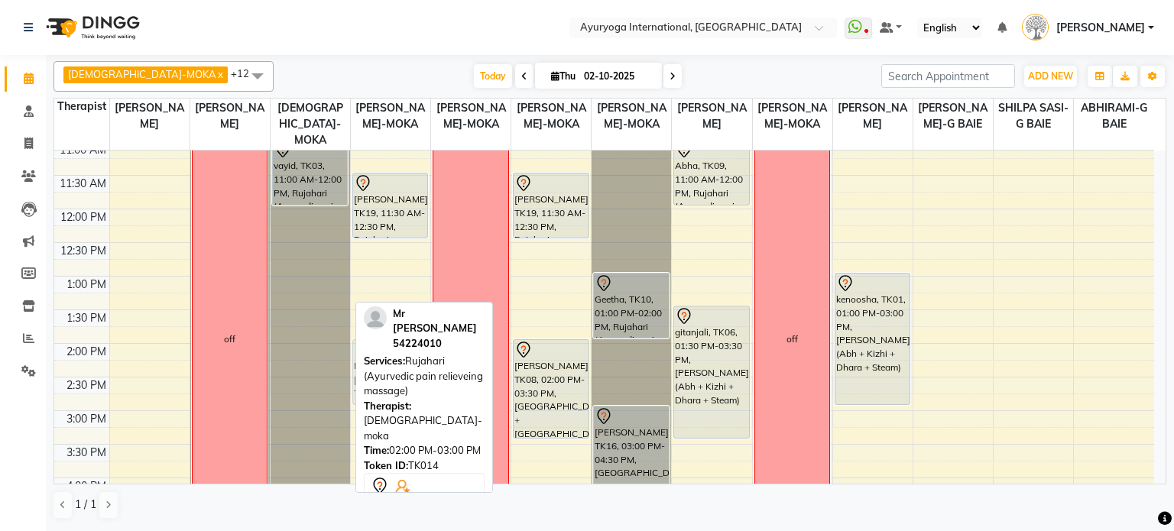
drag, startPoint x: 329, startPoint y: 368, endPoint x: 376, endPoint y: 370, distance: 47.4
click at [376, 370] on div "VISHNU-MOKA x [PERSON_NAME]-MOKA x [PERSON_NAME]-G BAIE x [PERSON_NAME]-MOKA x …" at bounding box center [609, 290] width 1113 height 471
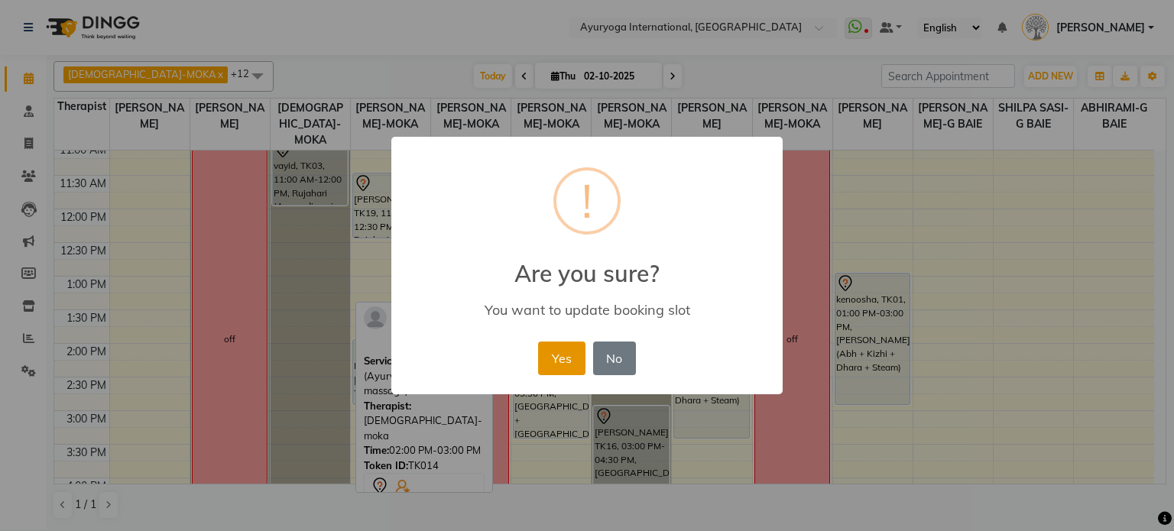
click at [546, 354] on button "Yes" at bounding box center [561, 359] width 47 height 34
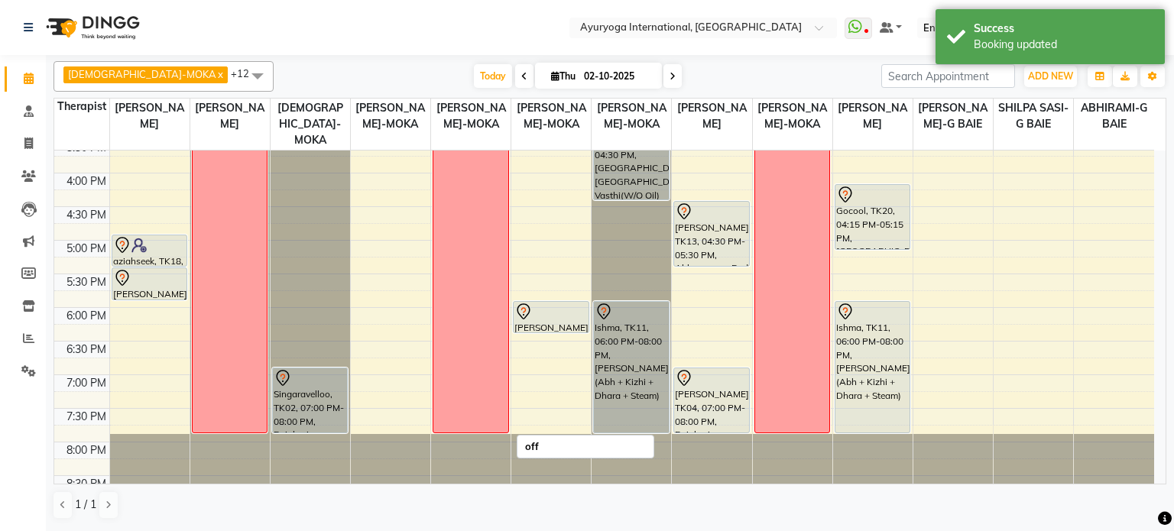
scroll to position [583, 0]
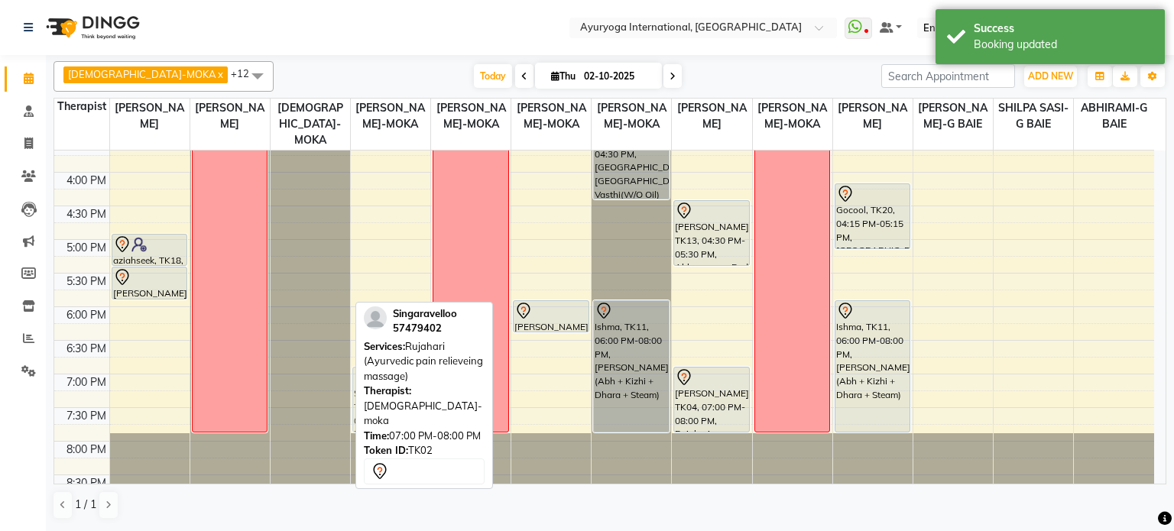
drag, startPoint x: 361, startPoint y: 391, endPoint x: 369, endPoint y: 391, distance: 8.4
click at [369, 391] on div "VISHNU-MOKA x [PERSON_NAME]-MOKA x [PERSON_NAME]-G BAIE x [PERSON_NAME]-MOKA x …" at bounding box center [609, 290] width 1113 height 471
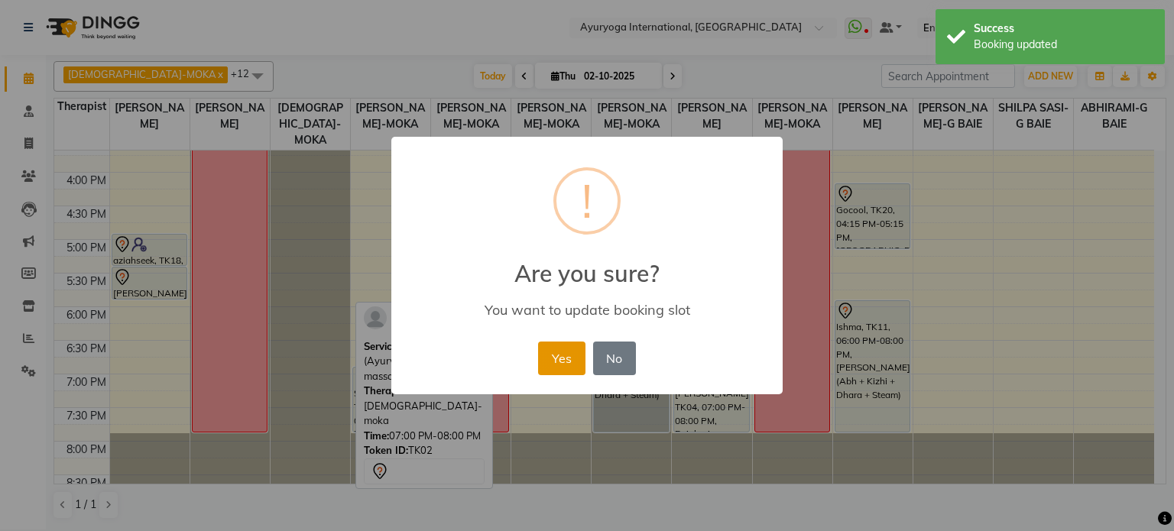
click at [565, 357] on button "Yes" at bounding box center [561, 359] width 47 height 34
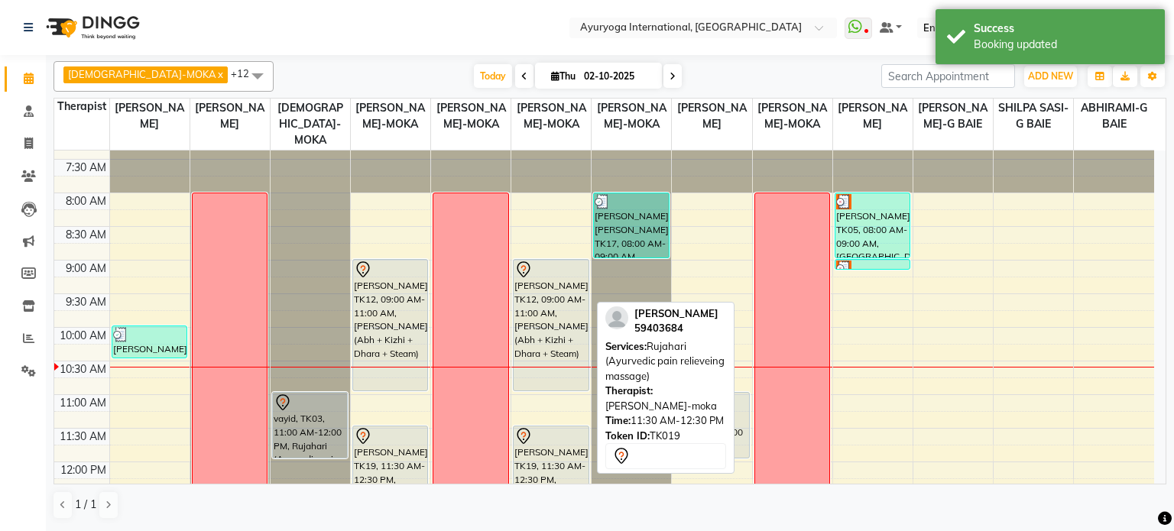
scroll to position [0, 0]
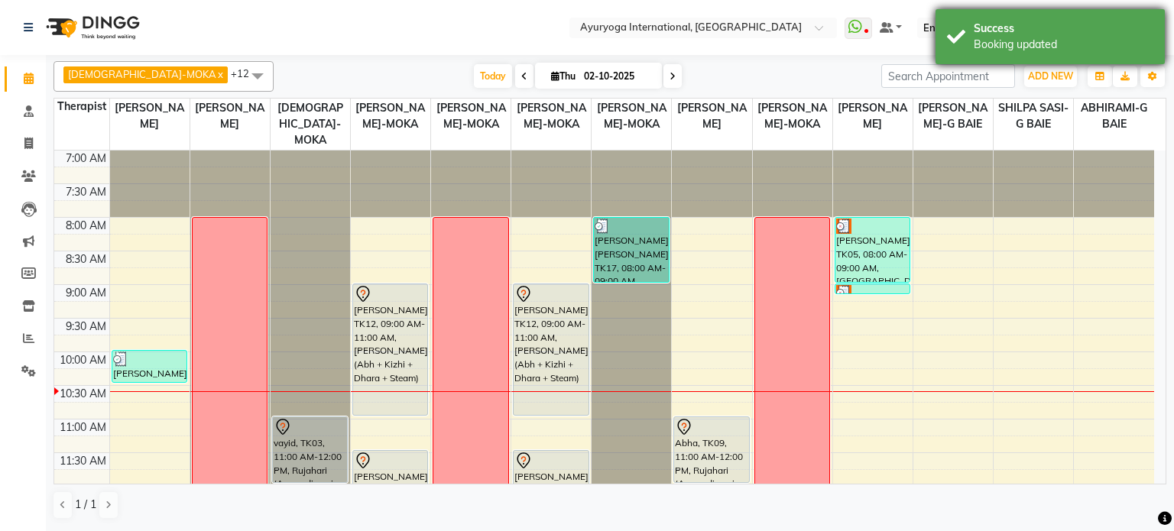
click at [973, 23] on div "Success" at bounding box center [1063, 29] width 180 height 16
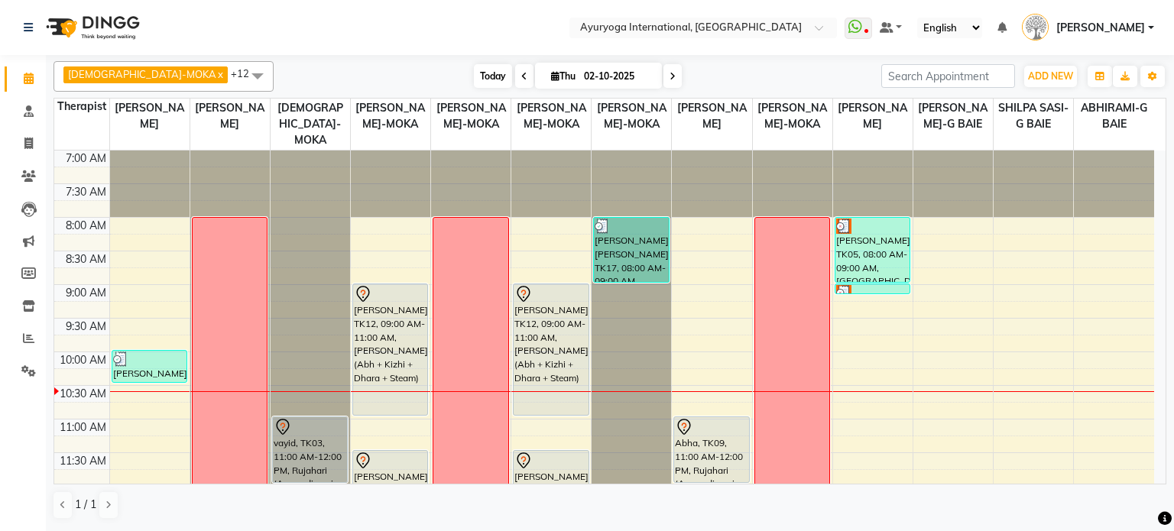
click at [474, 73] on span "Today" at bounding box center [493, 76] width 38 height 24
